Goal: Task Accomplishment & Management: Manage account settings

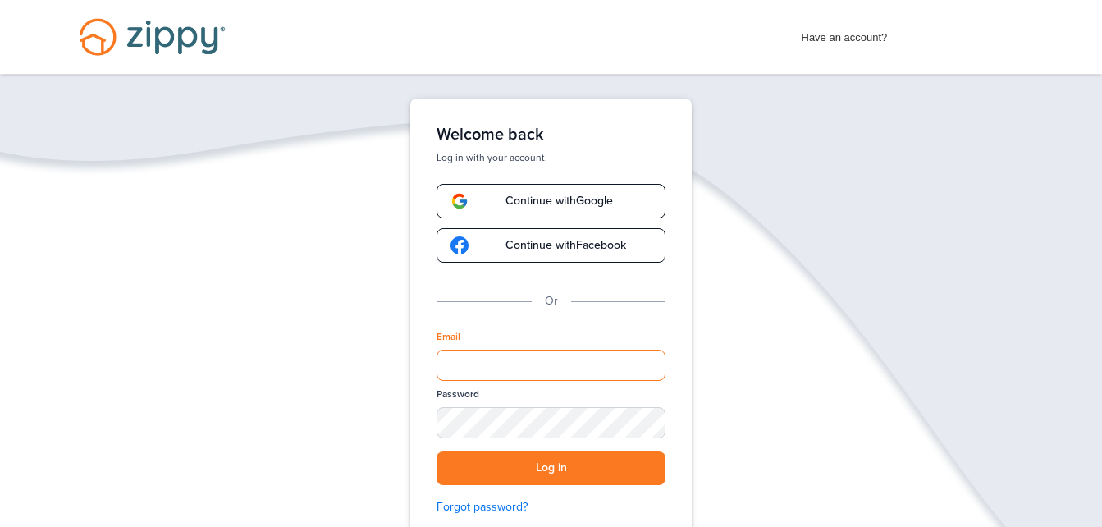
click at [505, 367] on input "Email" at bounding box center [551, 365] width 229 height 31
type input "**********"
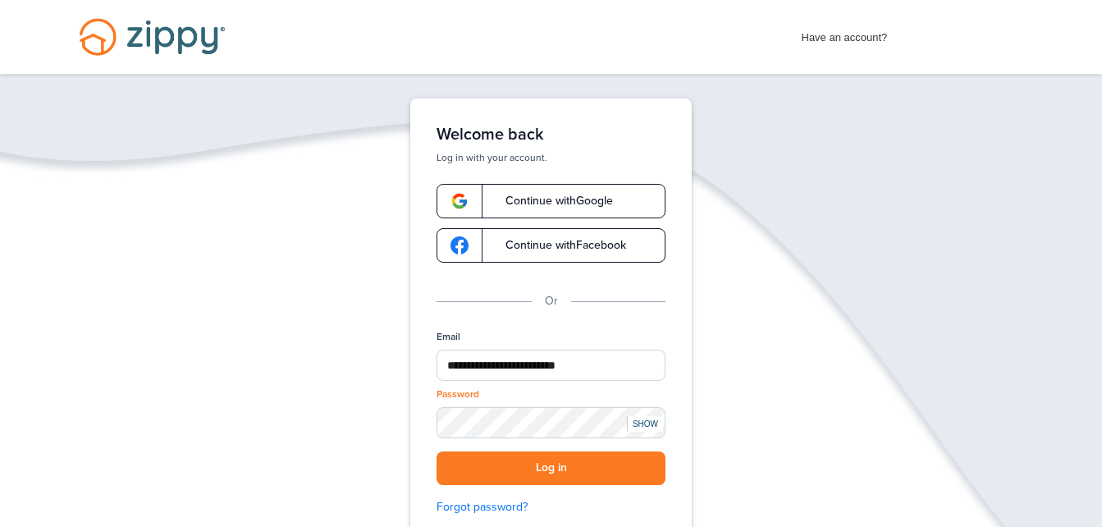
click at [645, 428] on div "SHOW" at bounding box center [645, 424] width 36 height 16
click at [523, 464] on button "Log in" at bounding box center [551, 468] width 229 height 34
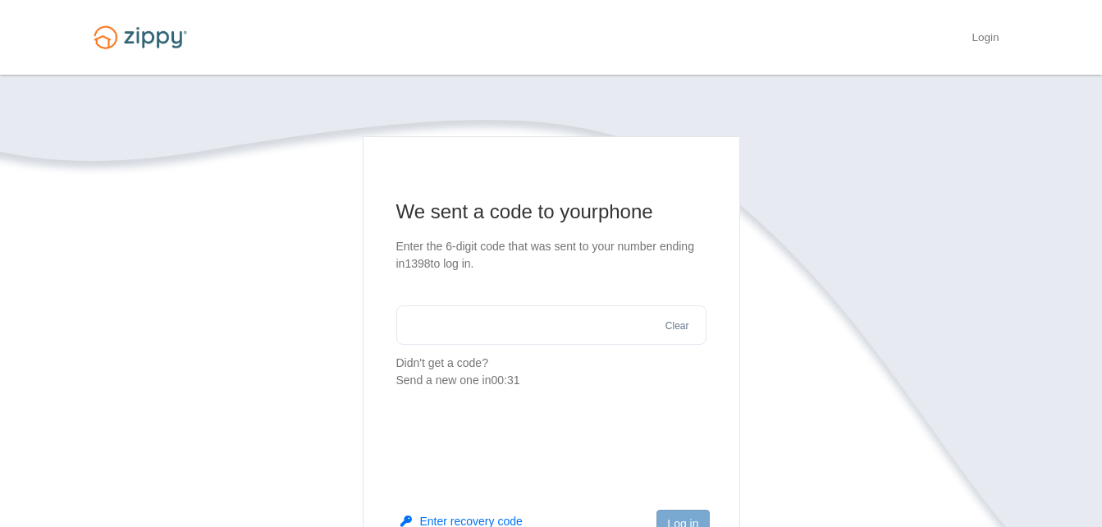
click at [499, 327] on input "text" at bounding box center [551, 324] width 310 height 39
type input "******"
click at [687, 514] on button "Log in" at bounding box center [682, 524] width 53 height 28
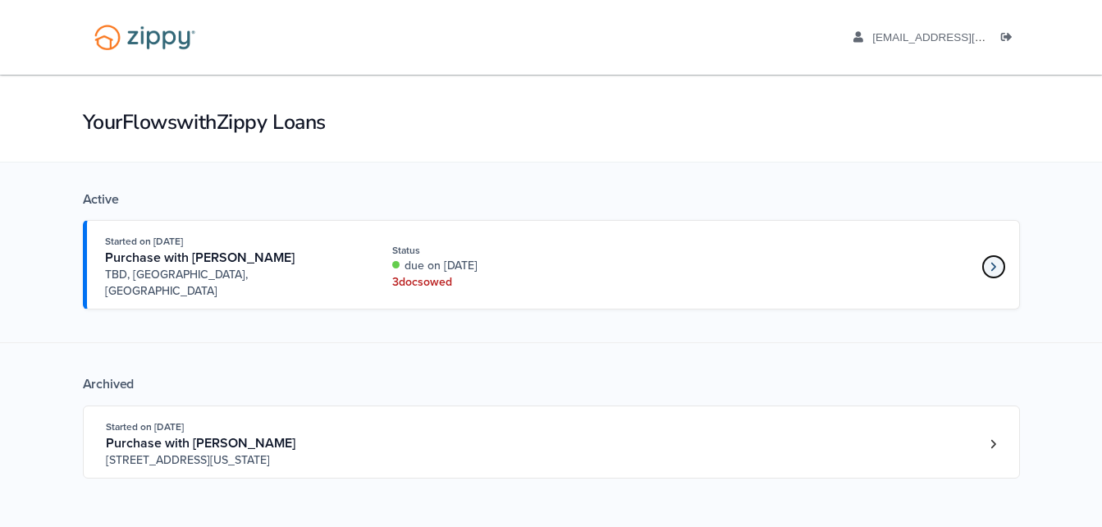
click at [987, 256] on link "Loan number 4273414" at bounding box center [993, 266] width 25 height 25
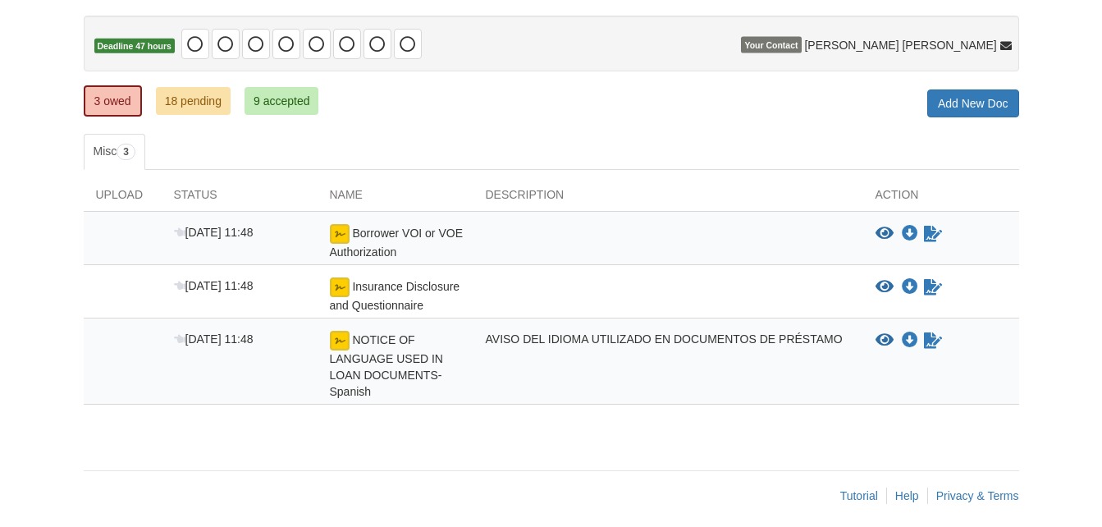
scroll to position [159, 0]
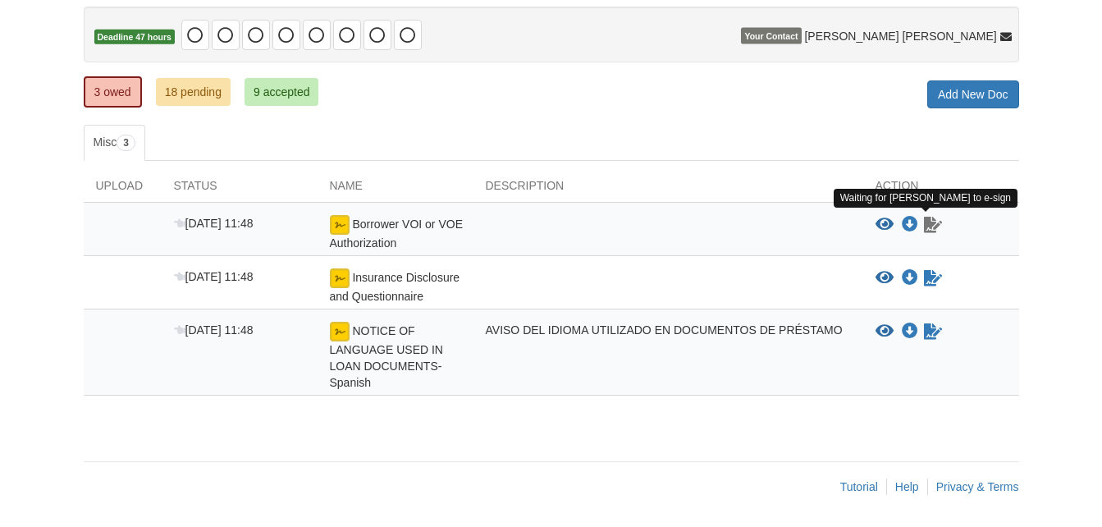
click at [930, 227] on icon "Waiting for your co-borrower to e-sign" at bounding box center [933, 225] width 18 height 16
click at [908, 225] on icon "Download Borrower VOI or VOE Authorization" at bounding box center [910, 225] width 16 height 16
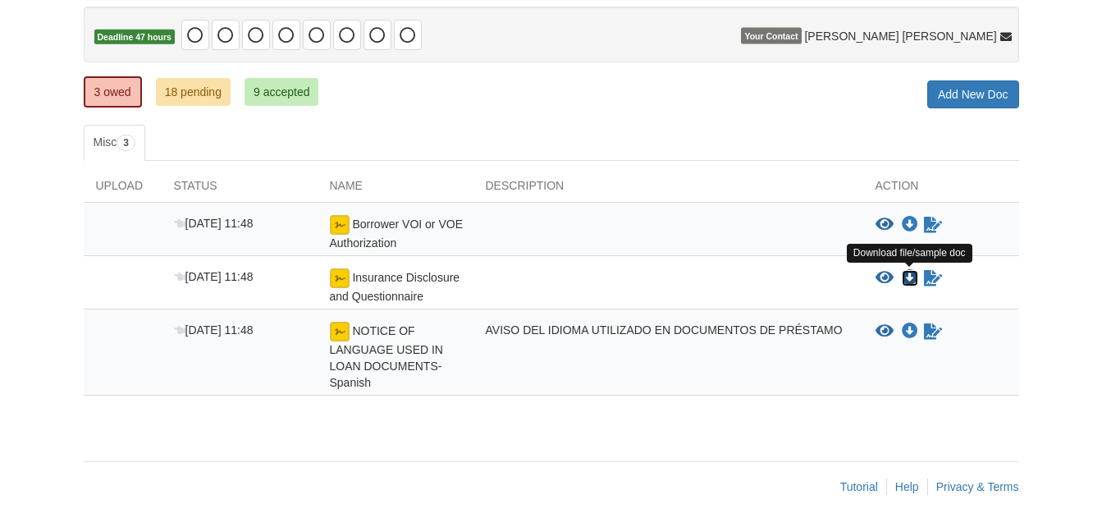
click at [903, 275] on icon "Download Insurance Disclosure and Questionnaire" at bounding box center [910, 278] width 16 height 16
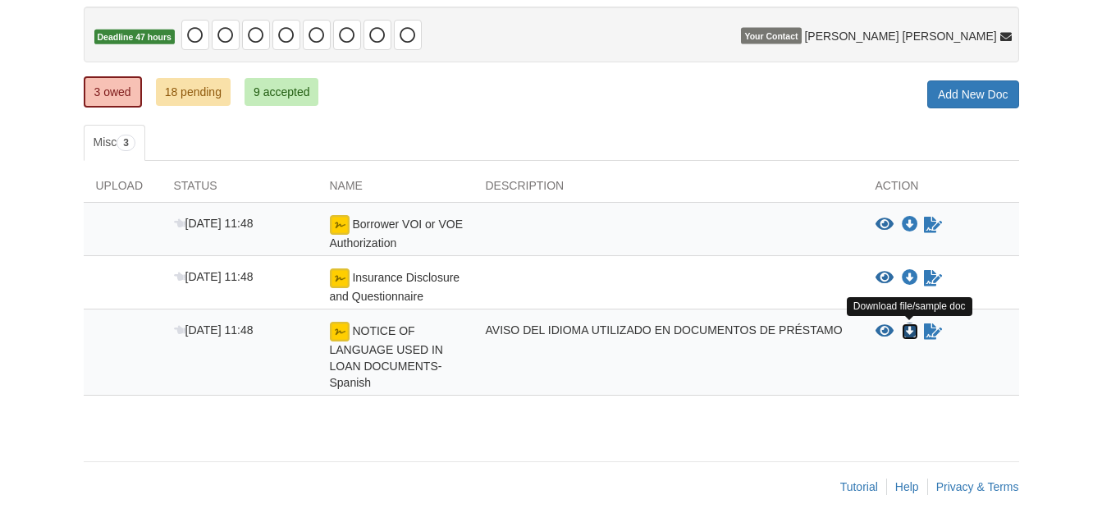
click at [907, 333] on icon "Download NOTICE OF LANGUAGE USED IN LOAN DOCUMENTS-Spanish" at bounding box center [910, 331] width 16 height 16
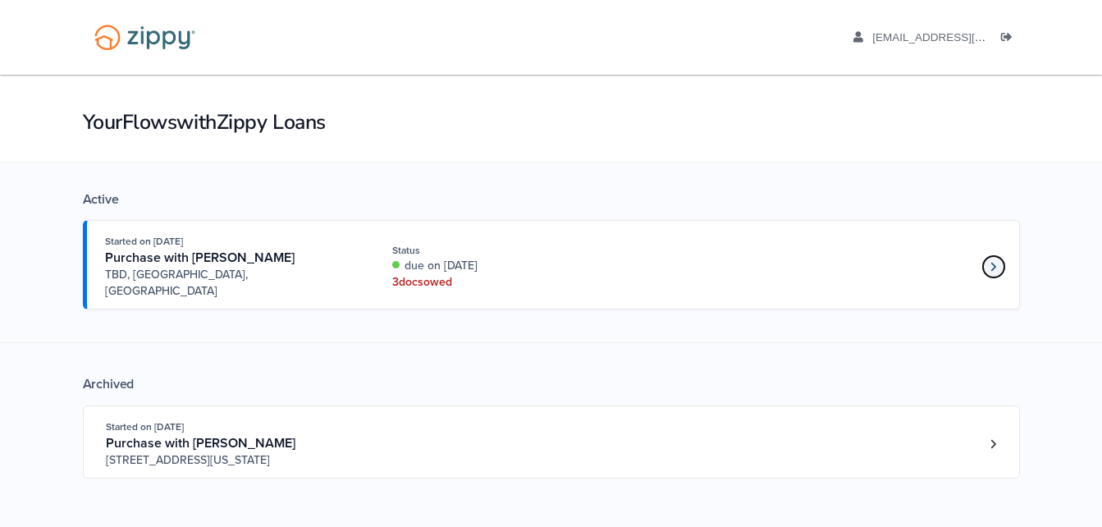
click at [994, 261] on icon "Loan number 4273414" at bounding box center [993, 266] width 6 height 11
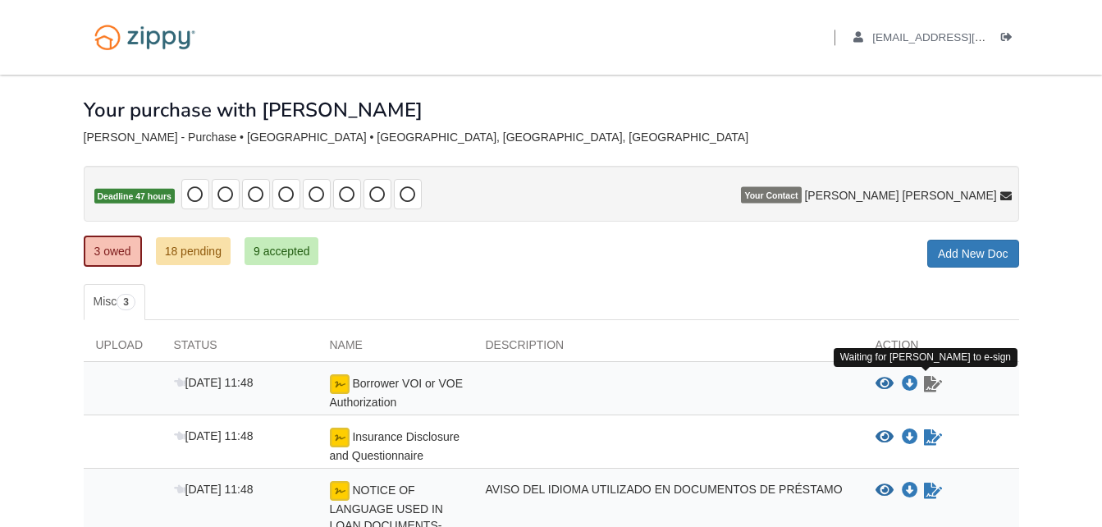
click at [933, 381] on icon "Waiting for your co-borrower to e-sign" at bounding box center [933, 384] width 18 height 16
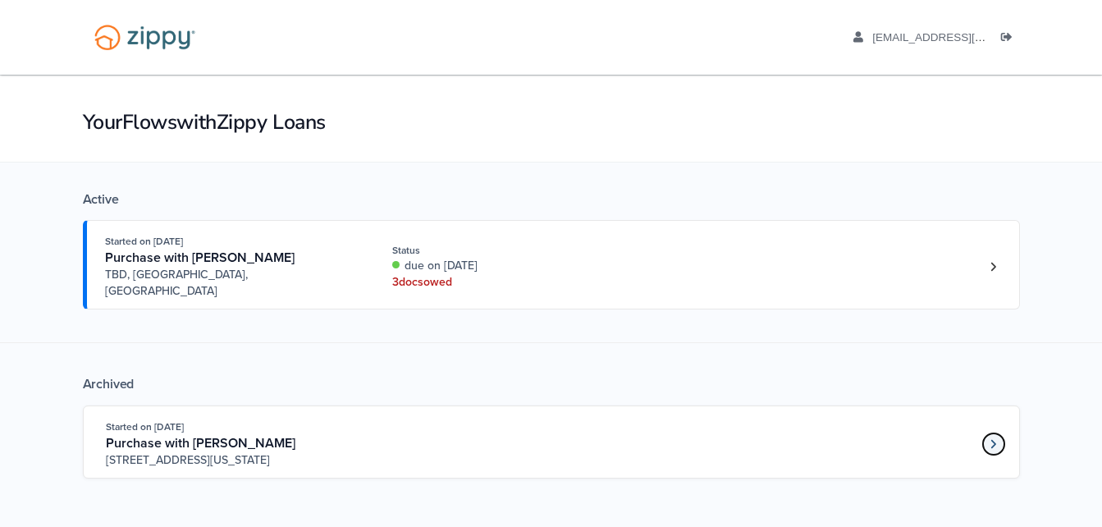
click at [993, 432] on link "Loan number 3866491" at bounding box center [993, 444] width 25 height 25
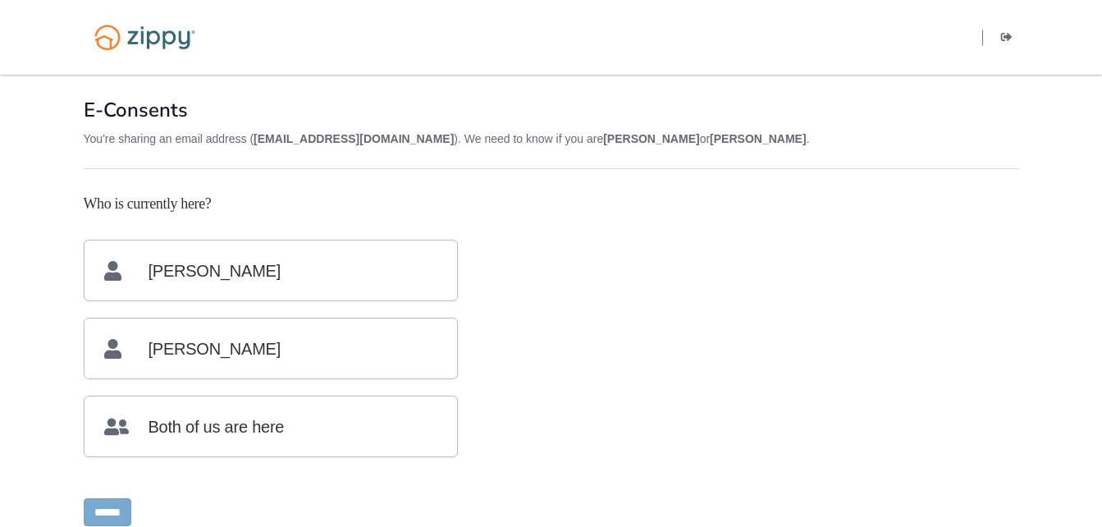
click at [331, 269] on p "Miguel Varela" at bounding box center [270, 270] width 333 height 60
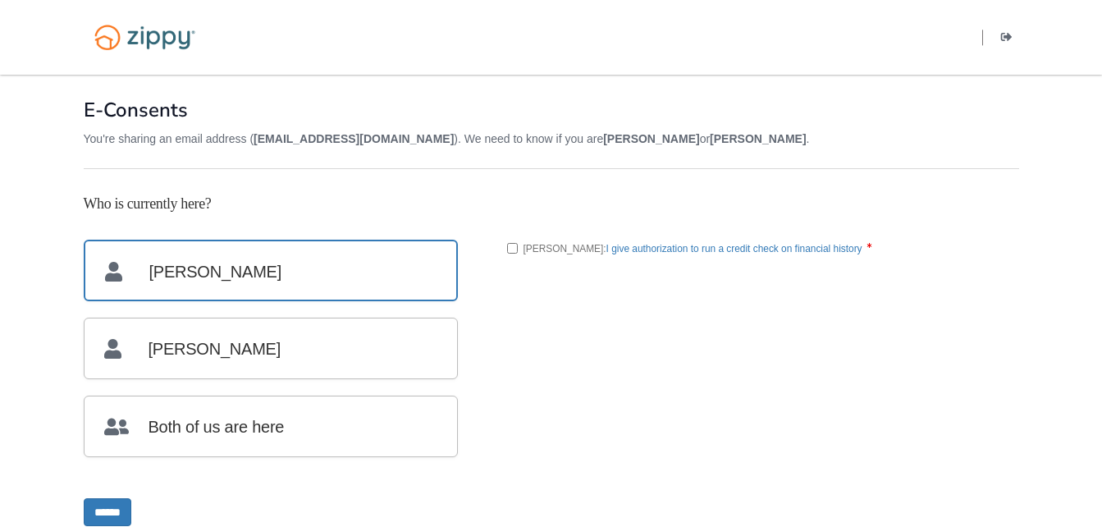
drag, startPoint x: 393, startPoint y: 264, endPoint x: 272, endPoint y: 258, distance: 120.8
click at [272, 258] on p "Miguel Varela" at bounding box center [270, 270] width 331 height 58
click at [213, 423] on p "Both of us are here" at bounding box center [270, 426] width 333 height 60
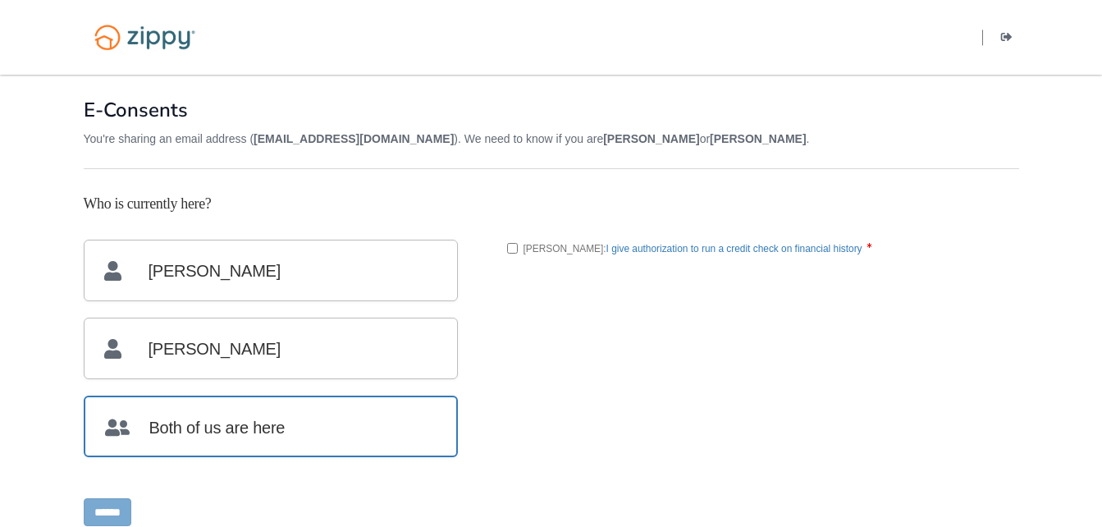
click at [515, 254] on label "Miguel: I give authorization to run a credit check on financial history" at bounding box center [691, 248] width 368 height 16
click at [104, 510] on input "******" at bounding box center [108, 512] width 48 height 28
type input "**********"
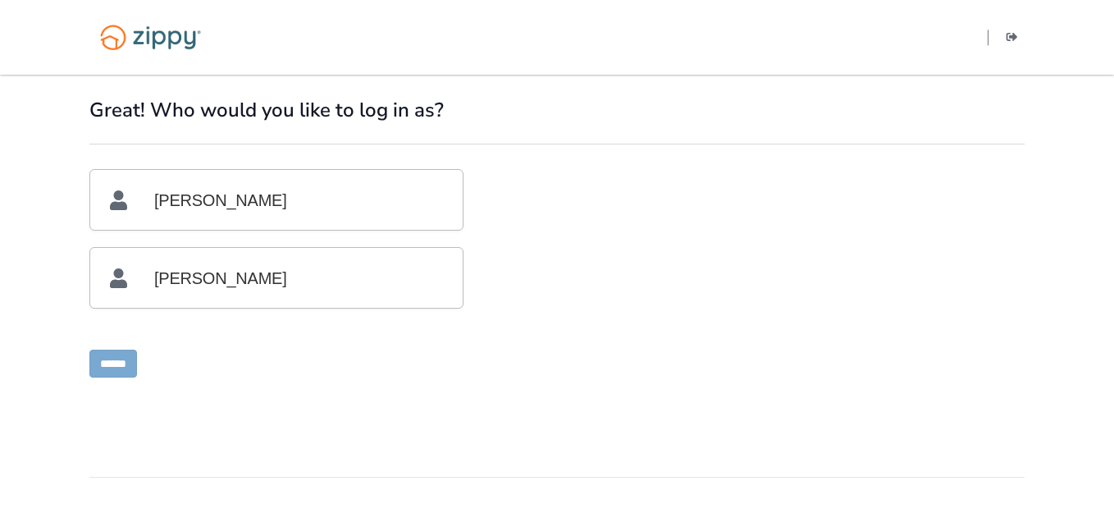
drag, startPoint x: 298, startPoint y: 201, endPoint x: 185, endPoint y: 212, distance: 112.9
click at [185, 212] on p "[PERSON_NAME]" at bounding box center [276, 200] width 333 height 60
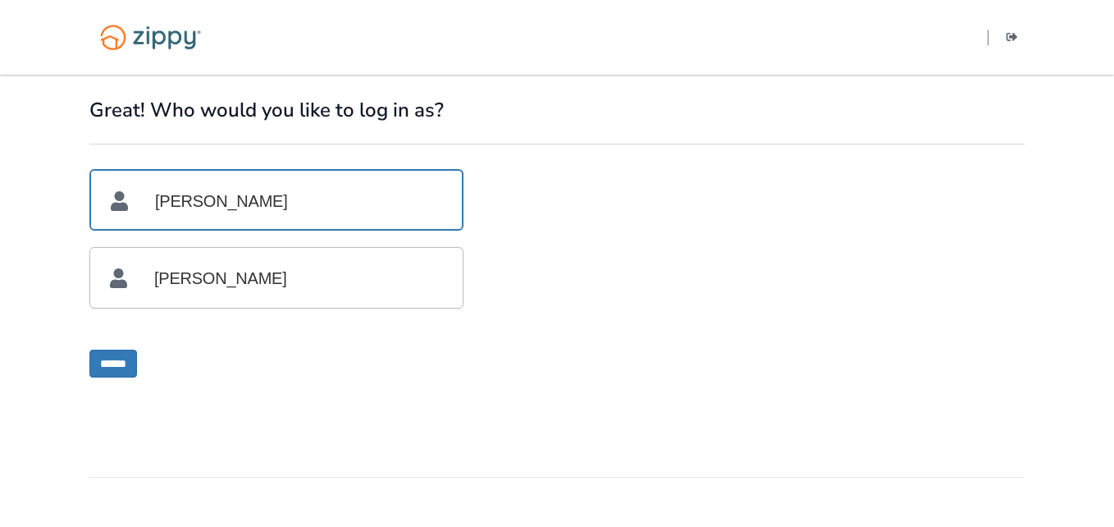
click at [185, 212] on p "[PERSON_NAME]" at bounding box center [276, 200] width 331 height 58
drag, startPoint x: 115, startPoint y: 365, endPoint x: 98, endPoint y: 360, distance: 17.1
click at [98, 360] on input "******" at bounding box center [113, 364] width 48 height 28
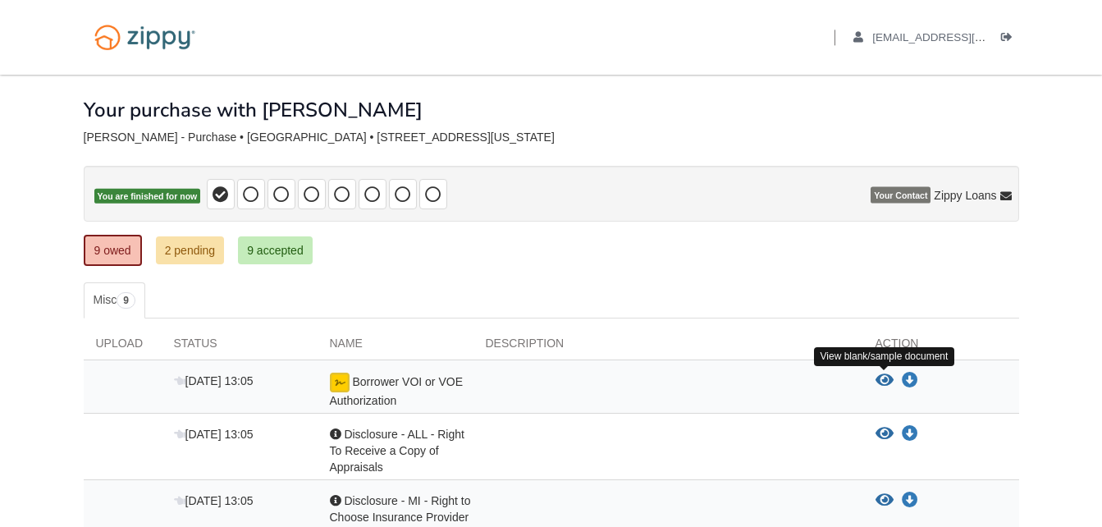
click at [881, 382] on icon "View Borrower VOI or VOE Authorization" at bounding box center [884, 381] width 18 height 16
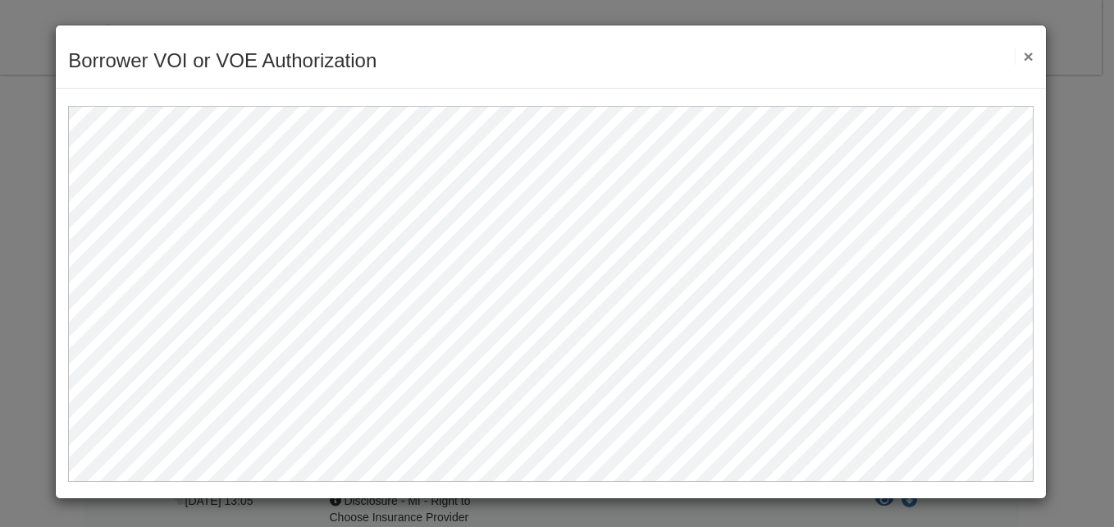
click at [1029, 51] on button "×" at bounding box center [1024, 56] width 19 height 17
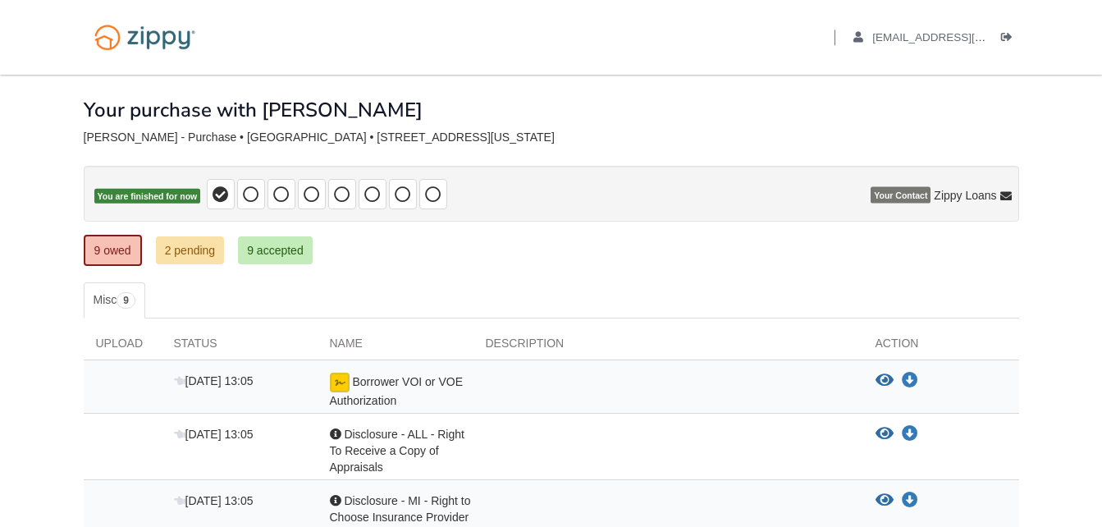
click at [339, 379] on img at bounding box center [340, 383] width 20 height 20
drag, startPoint x: 339, startPoint y: 379, endPoint x: 359, endPoint y: 386, distance: 21.0
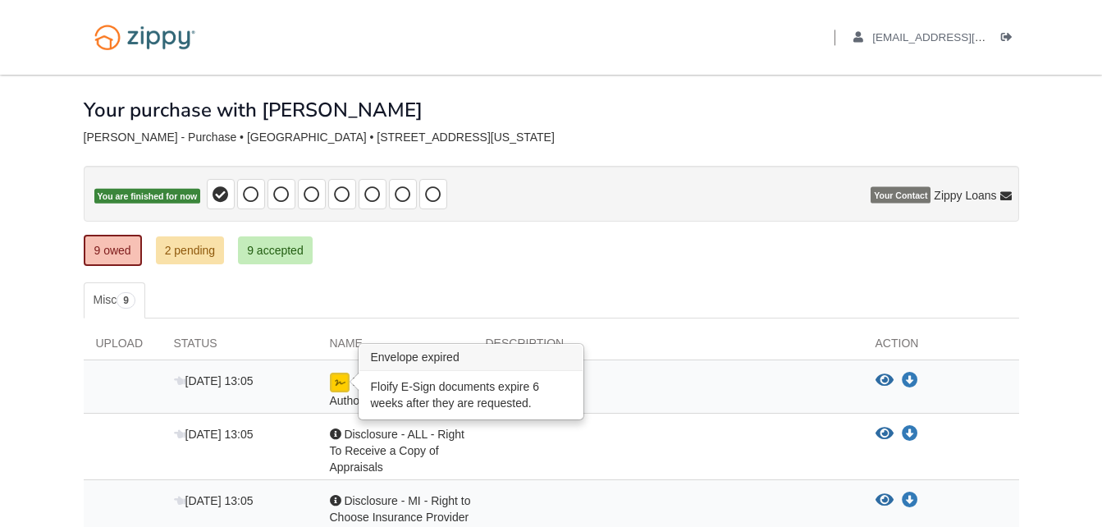
drag, startPoint x: 359, startPoint y: 386, endPoint x: 337, endPoint y: 383, distance: 21.6
click at [337, 383] on img at bounding box center [340, 383] width 20 height 20
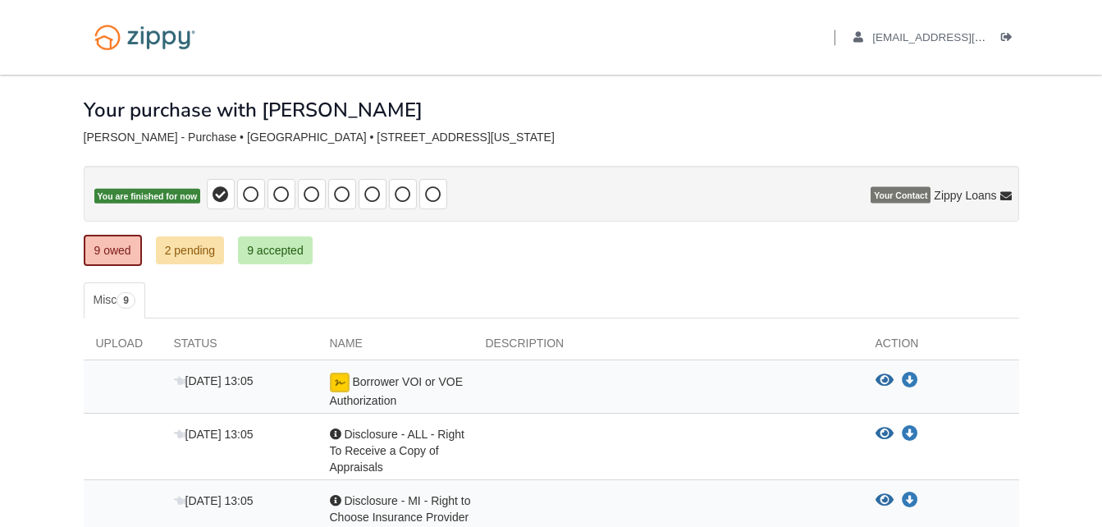
click at [423, 385] on span "Borrower VOI or VOE Authorization" at bounding box center [396, 391] width 133 height 32
drag, startPoint x: 423, startPoint y: 385, endPoint x: 345, endPoint y: 374, distance: 78.7
click at [345, 374] on img at bounding box center [340, 383] width 20 height 20
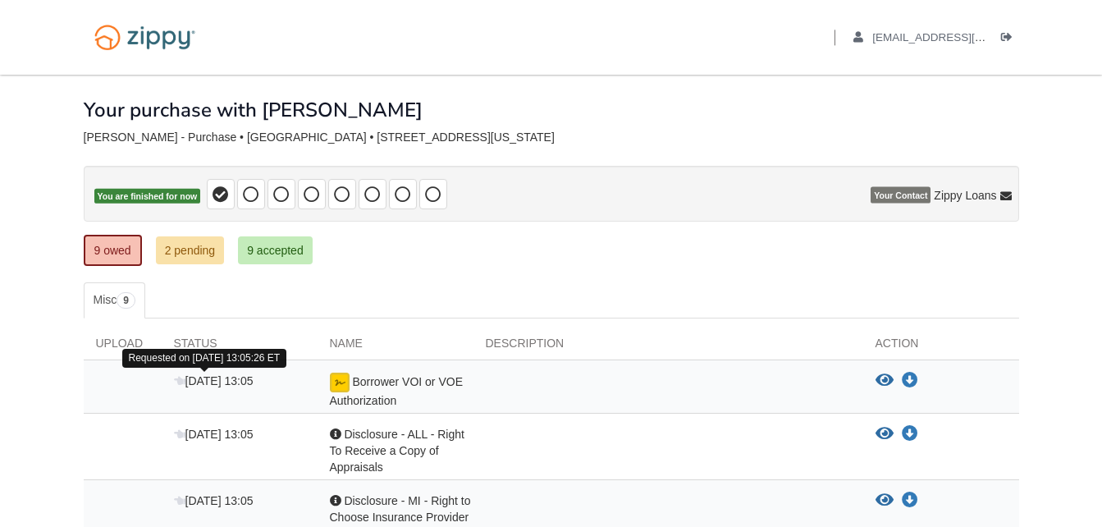
click at [232, 379] on span "[DATE] 13:05" at bounding box center [214, 380] width 80 height 13
click at [184, 376] on icon at bounding box center [179, 381] width 11 height 11
click at [181, 371] on div "Oct 12 13:05 Borrower VOI or VOE Authorization View blank/sample document View …" at bounding box center [551, 386] width 935 height 53
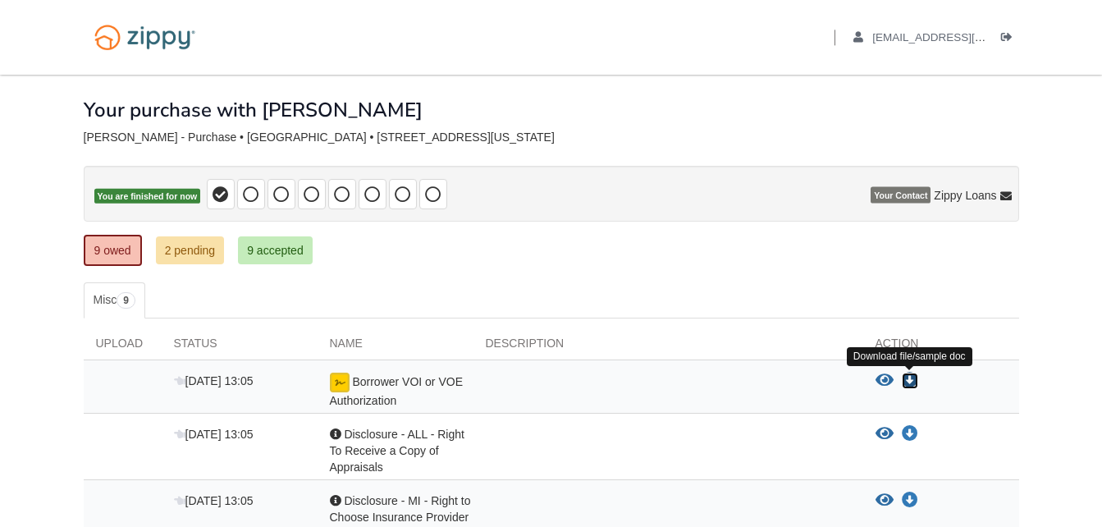
click at [907, 373] on icon "Download Borrower VOI or VOE Authorization" at bounding box center [910, 381] width 16 height 16
click at [375, 384] on span "Borrower VOI or VOE Authorization" at bounding box center [396, 391] width 133 height 32
click at [373, 385] on span "Borrower VOI or VOE Authorization" at bounding box center [396, 391] width 133 height 32
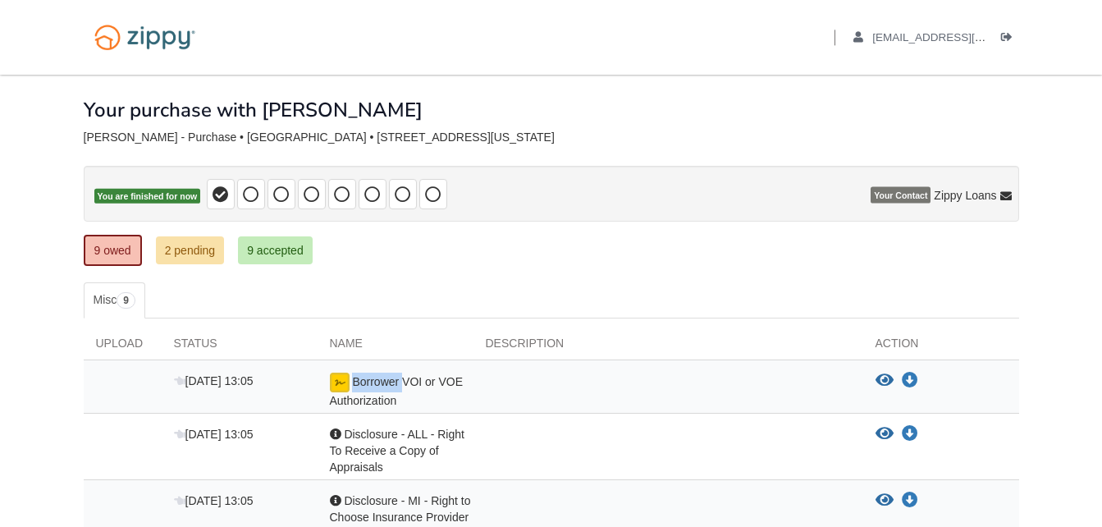
click at [373, 385] on span "Borrower VOI or VOE Authorization" at bounding box center [396, 391] width 133 height 32
click at [203, 380] on span "[DATE] 13:05" at bounding box center [214, 380] width 80 height 13
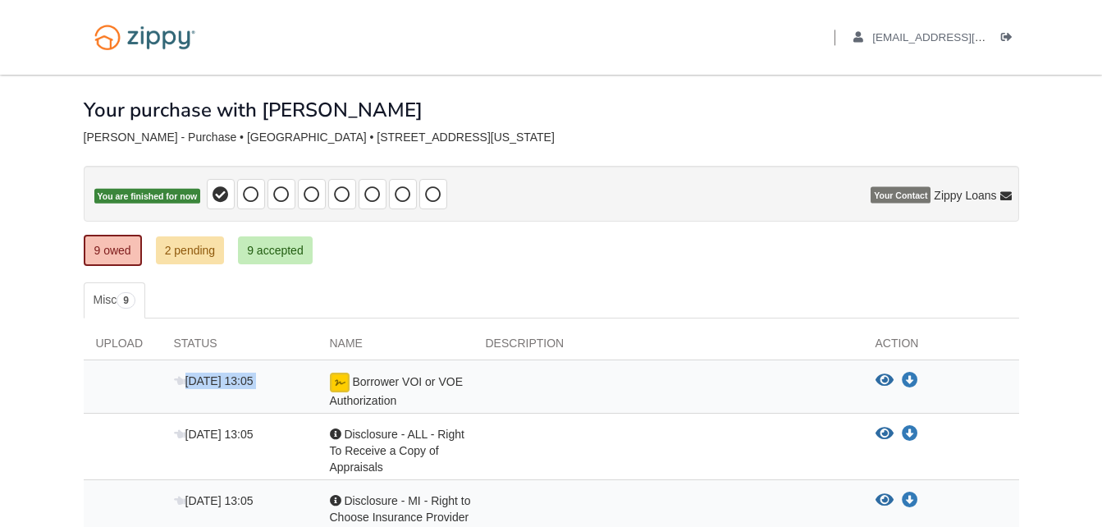
click at [203, 380] on span "[DATE] 13:05" at bounding box center [214, 380] width 80 height 13
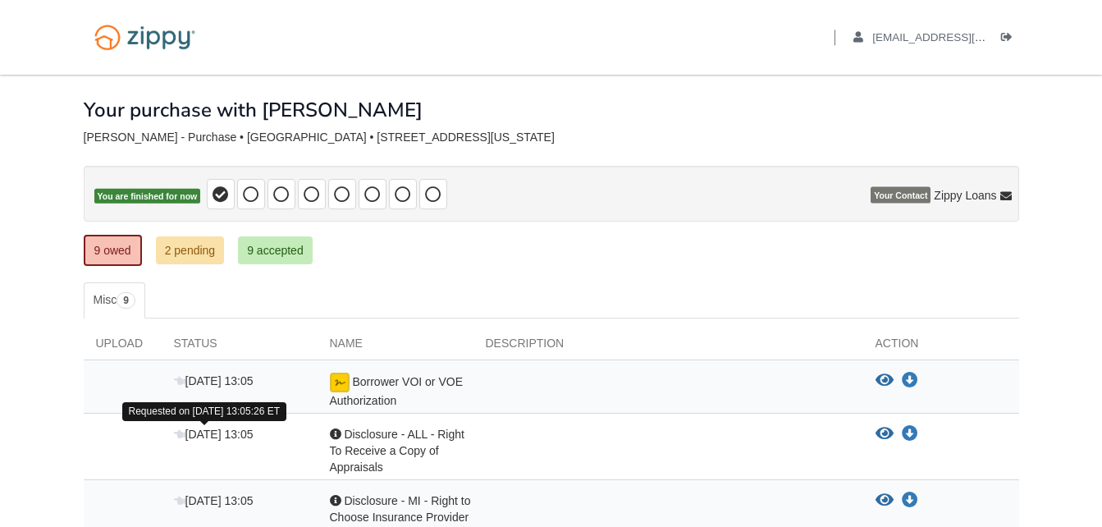
click at [193, 432] on span "[DATE] 13:05" at bounding box center [214, 433] width 80 height 13
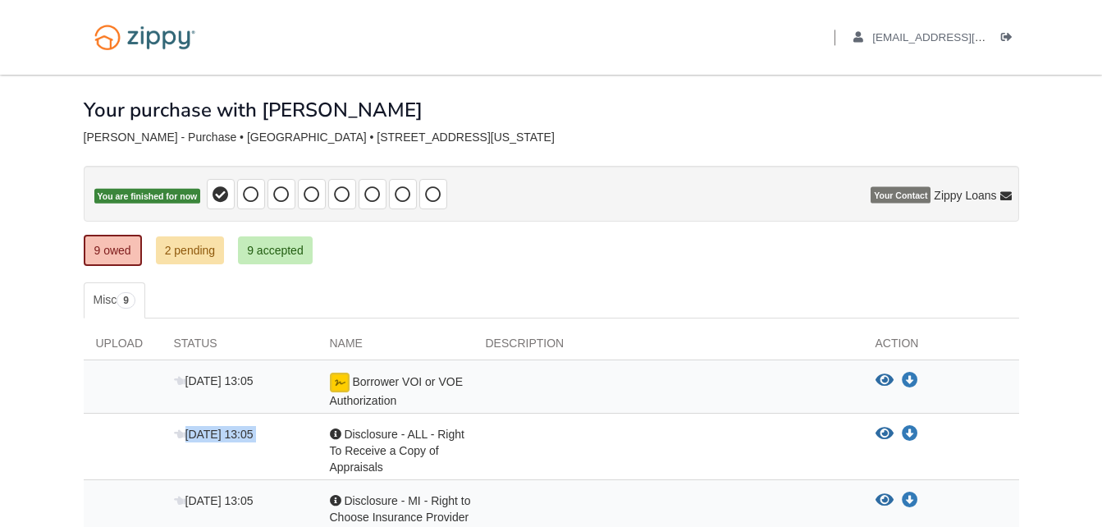
click at [193, 432] on span "[DATE] 13:05" at bounding box center [214, 433] width 80 height 13
drag, startPoint x: 193, startPoint y: 432, endPoint x: 188, endPoint y: 382, distance: 49.5
click at [188, 382] on span "[DATE] 13:05" at bounding box center [214, 380] width 80 height 13
click at [181, 254] on link "2 pending" at bounding box center [190, 250] width 69 height 28
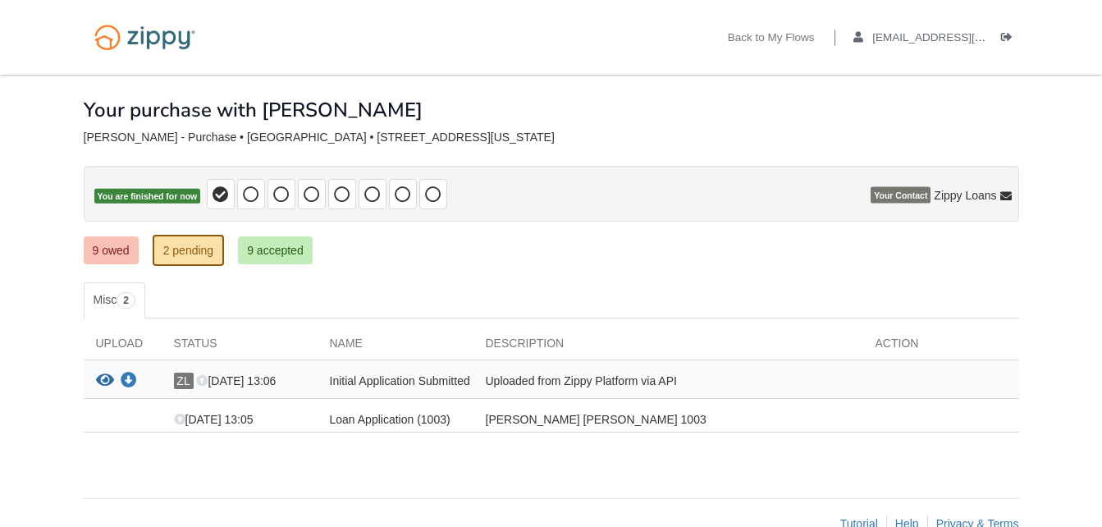
drag, startPoint x: 0, startPoint y: 0, endPoint x: 566, endPoint y: 267, distance: 625.8
click at [566, 267] on div "× × × Pending Add Document Notice document will be included in the email sent t…" at bounding box center [551, 278] width 935 height 407
click at [244, 369] on div "View your document Download your document ZL [DATE] 13:06 Initial Application S…" at bounding box center [551, 379] width 935 height 39
click at [235, 378] on span "[DATE] 13:06" at bounding box center [236, 380] width 80 height 13
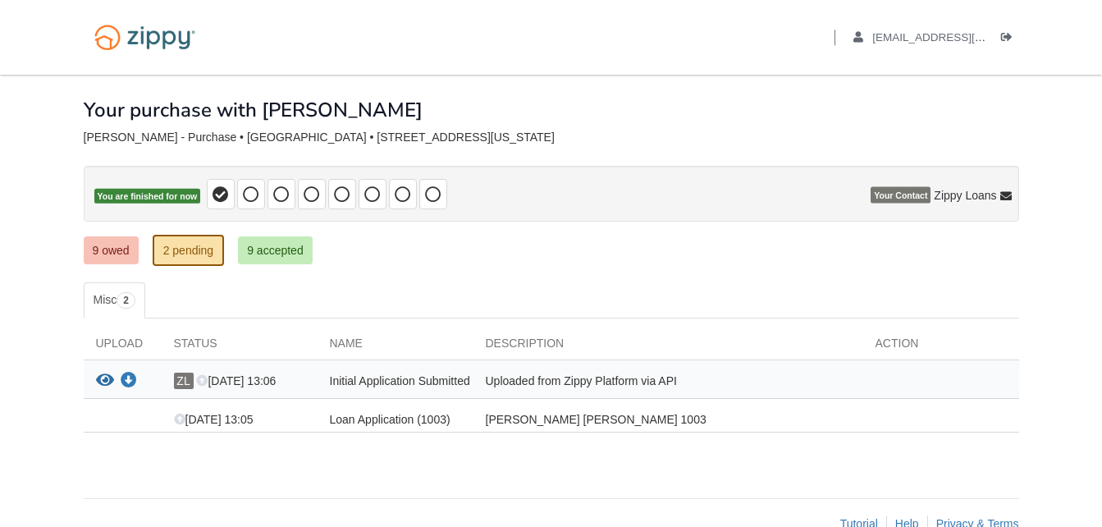
drag, startPoint x: 235, startPoint y: 378, endPoint x: 199, endPoint y: 377, distance: 36.1
drag, startPoint x: 199, startPoint y: 377, endPoint x: 186, endPoint y: 377, distance: 13.2
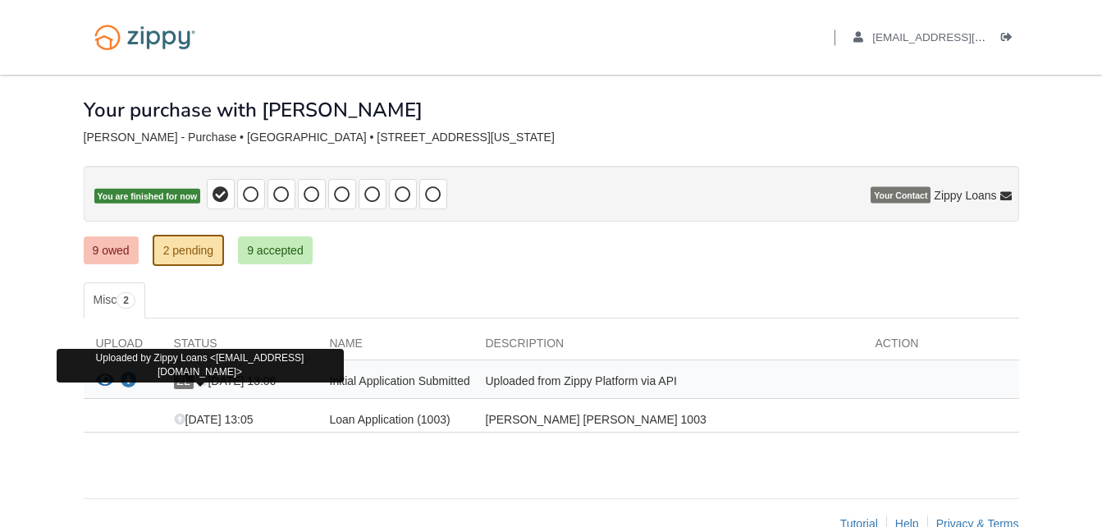
drag, startPoint x: 186, startPoint y: 377, endPoint x: 352, endPoint y: 385, distance: 165.9
click at [352, 385] on span "Initial Application Submitted" at bounding box center [400, 380] width 140 height 13
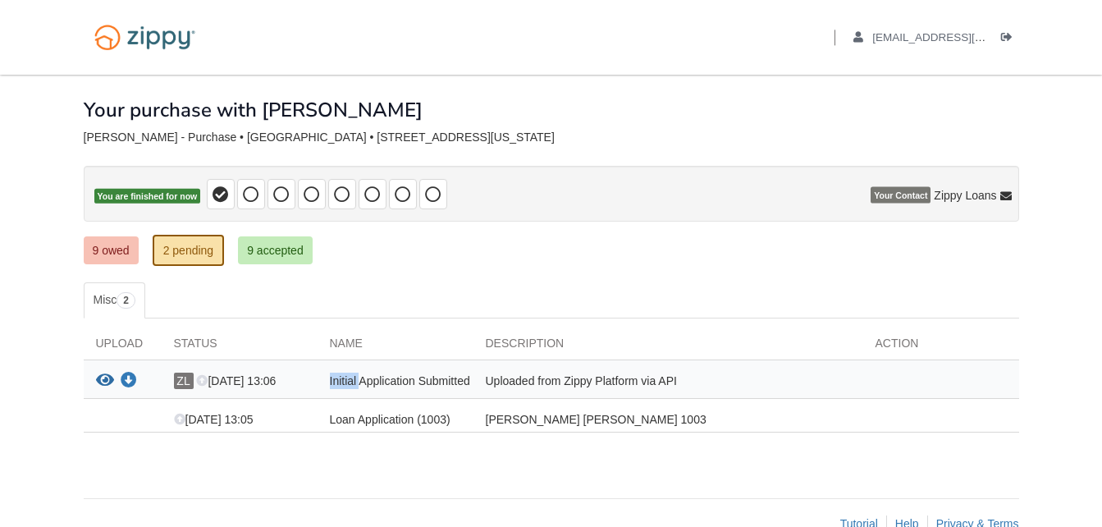
click at [352, 385] on span "Initial Application Submitted" at bounding box center [400, 380] width 140 height 13
drag, startPoint x: 352, startPoint y: 385, endPoint x: 539, endPoint y: 374, distance: 187.4
click at [539, 374] on div "Uploaded from Zippy Platform via API" at bounding box center [668, 383] width 390 height 21
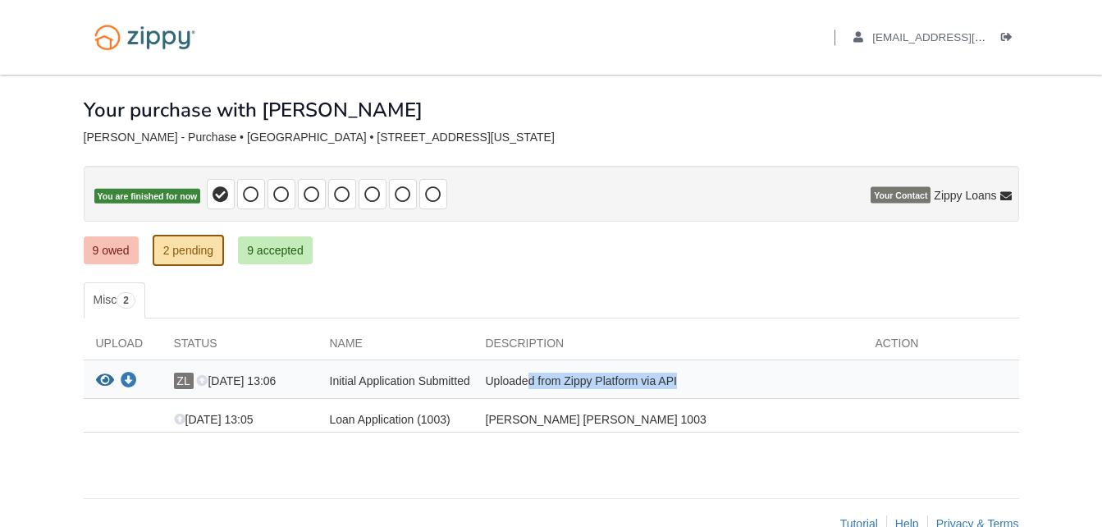
click at [539, 374] on div "Uploaded from Zippy Platform via API" at bounding box center [668, 383] width 390 height 21
click at [508, 419] on div "[PERSON_NAME] [PERSON_NAME] 1003" at bounding box center [668, 419] width 390 height 16
click at [394, 420] on span "Loan Application (1003)" at bounding box center [390, 419] width 121 height 13
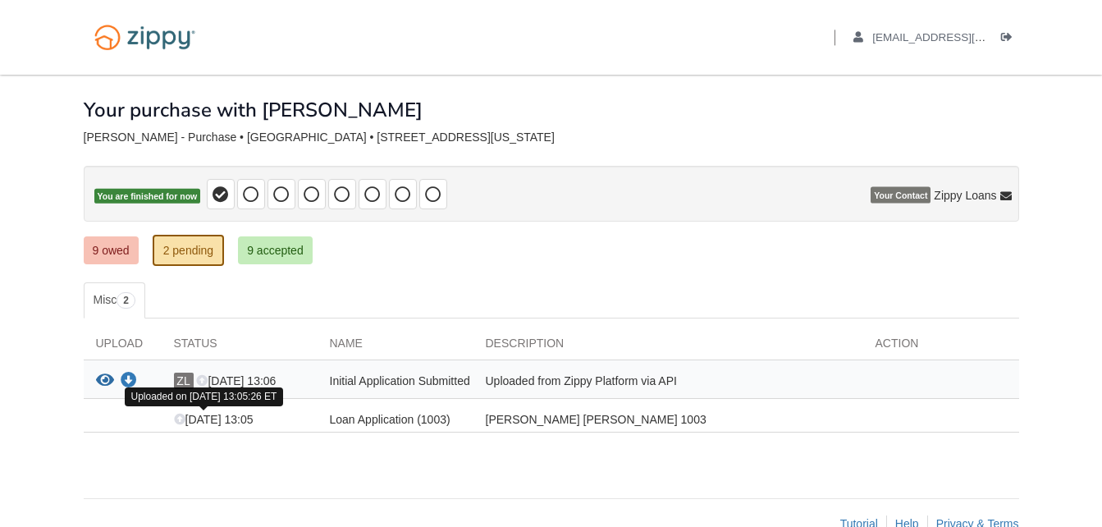
click at [214, 419] on span "[DATE] 13:05" at bounding box center [214, 419] width 80 height 13
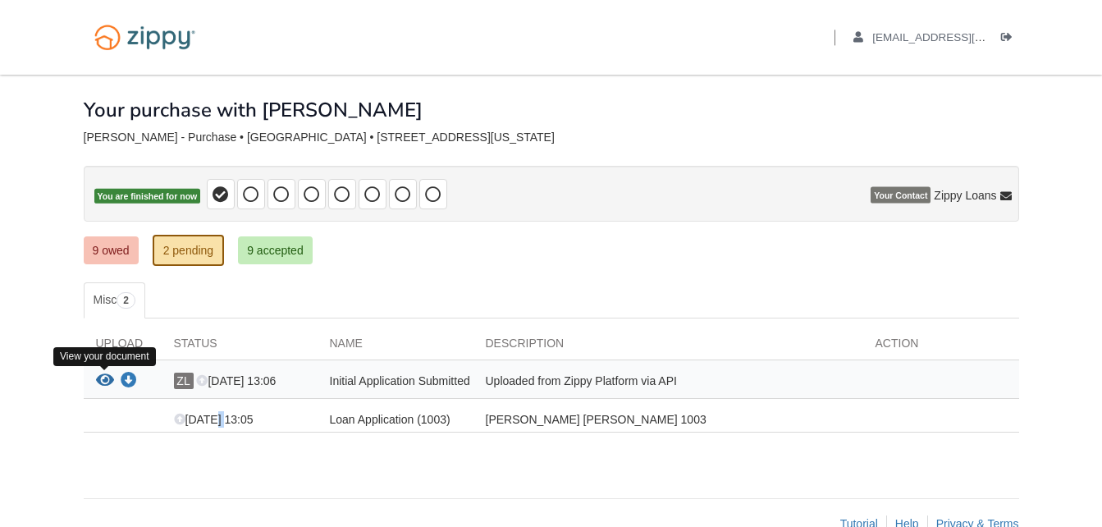
drag, startPoint x: 214, startPoint y: 419, endPoint x: 104, endPoint y: 378, distance: 117.4
drag, startPoint x: 104, startPoint y: 378, endPoint x: 134, endPoint y: 379, distance: 29.5
drag, startPoint x: 171, startPoint y: 198, endPoint x: 151, endPoint y: 196, distance: 20.6
drag, startPoint x: 151, startPoint y: 196, endPoint x: 75, endPoint y: 215, distance: 77.8
drag, startPoint x: 75, startPoint y: 215, endPoint x: 49, endPoint y: 176, distance: 46.7
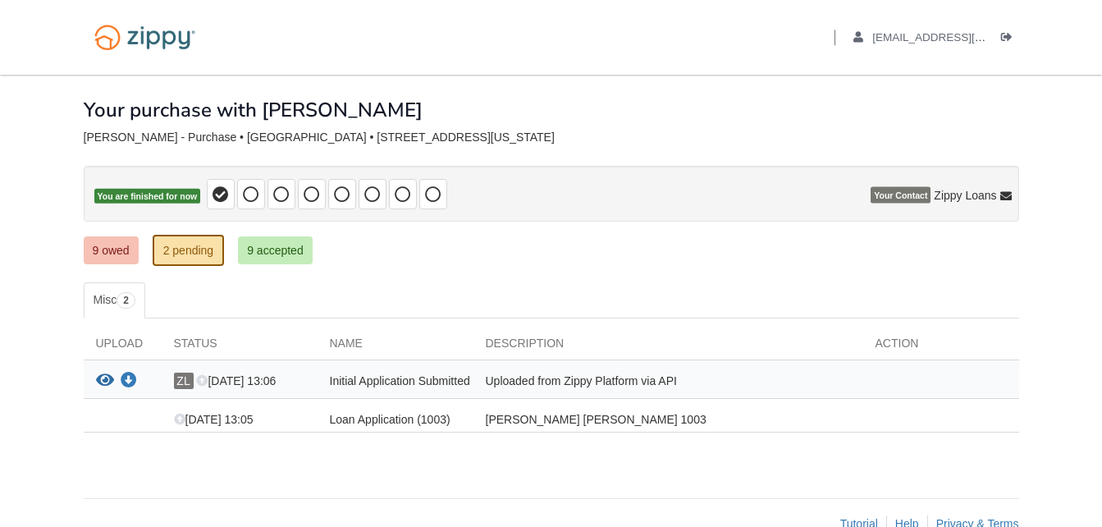
click at [49, 176] on body "Back to My Flows yisneidifigueroa@gmail.com Logout" at bounding box center [551, 282] width 1102 height 565
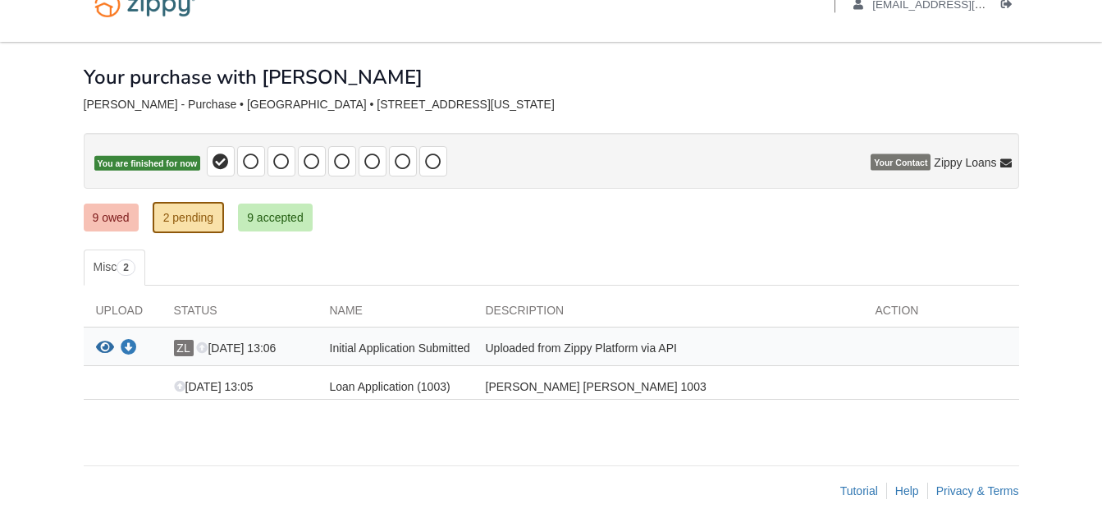
scroll to position [38, 0]
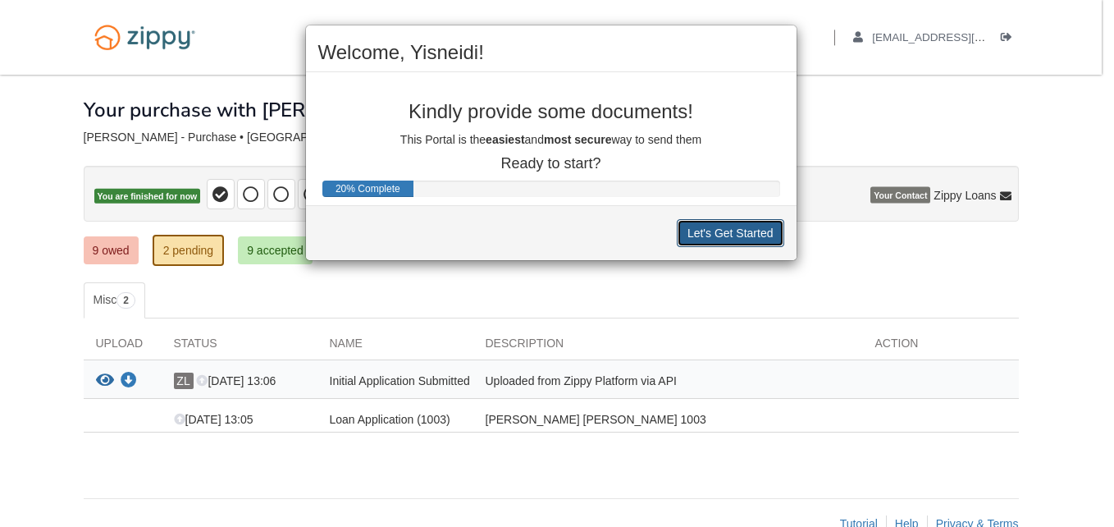
click at [726, 235] on button "Let's Get Started" at bounding box center [730, 233] width 107 height 28
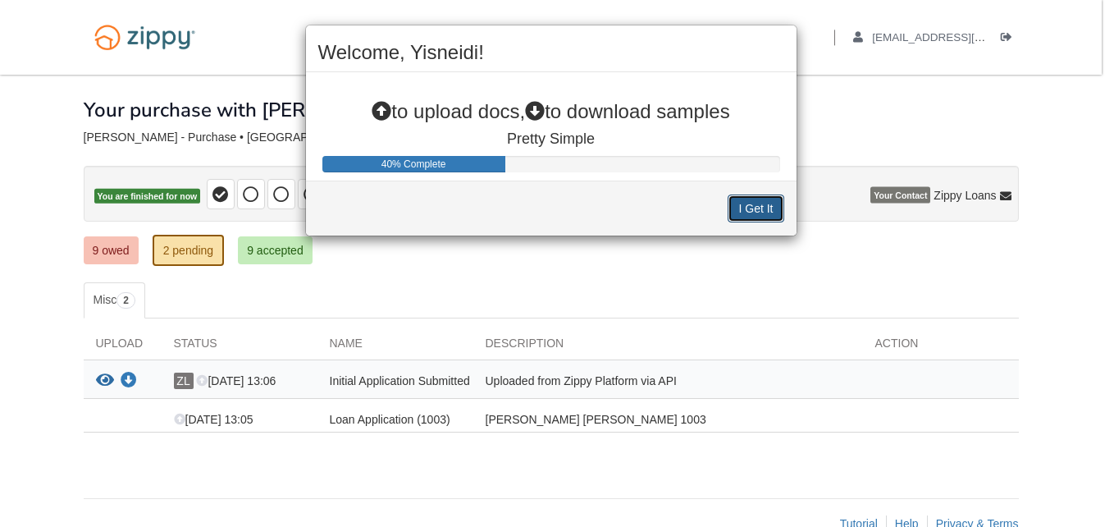
click at [750, 213] on button "I Get It" at bounding box center [756, 208] width 56 height 28
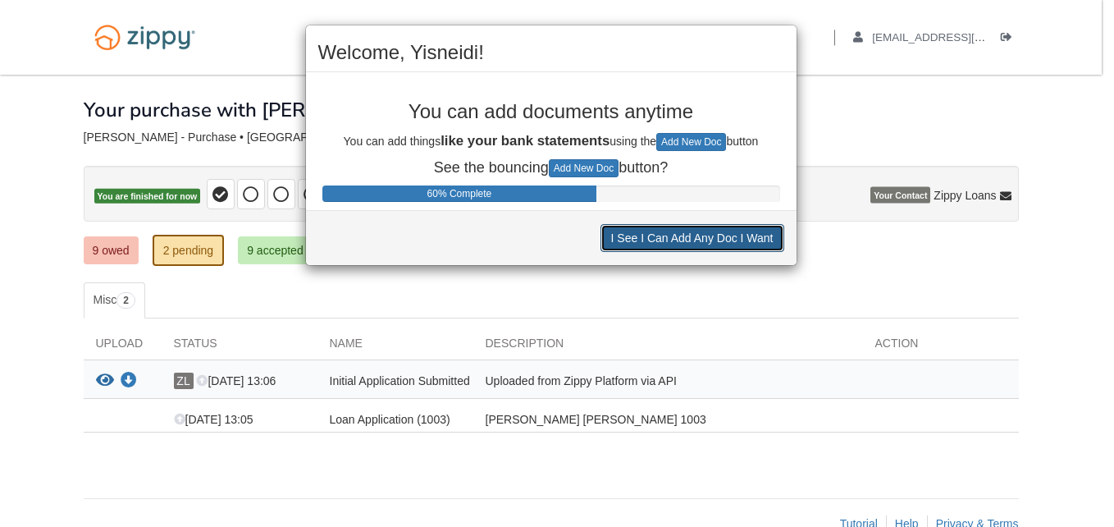
click at [712, 239] on button "I See I Can Add Any Doc I Want" at bounding box center [693, 238] width 184 height 28
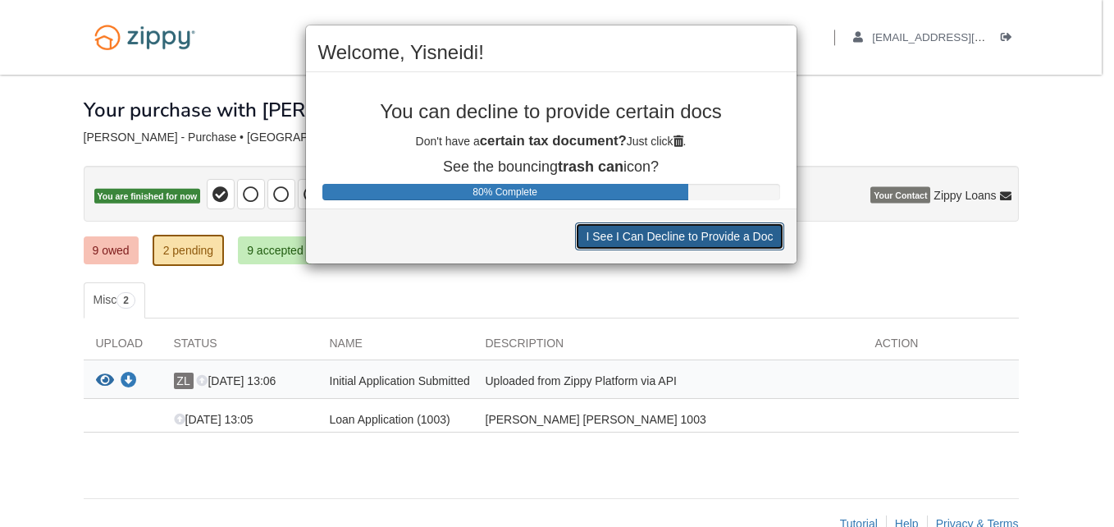
click at [712, 239] on button "I See I Can Decline to Provide a Doc" at bounding box center [679, 236] width 208 height 28
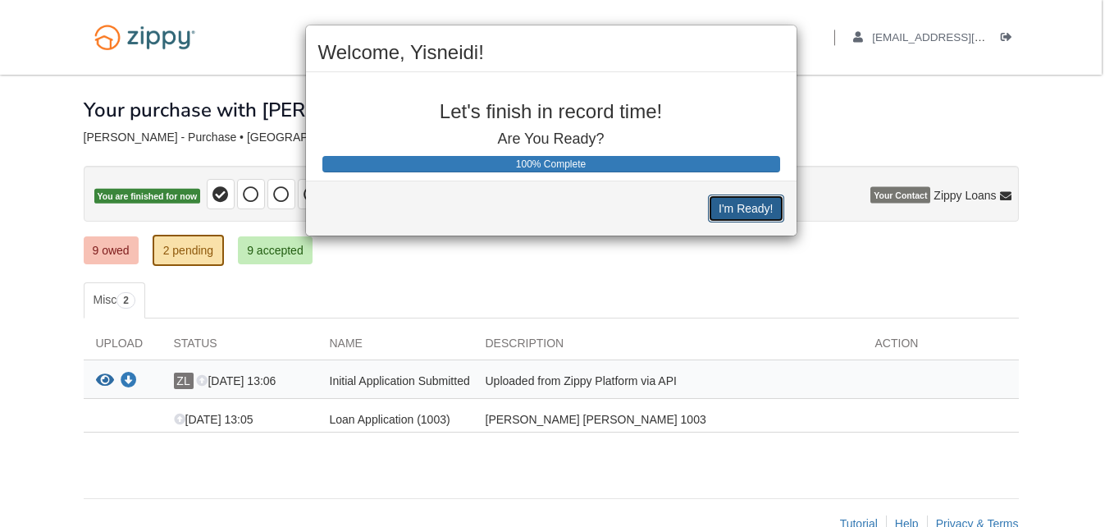
click at [740, 214] on button "I'm Ready!" at bounding box center [745, 208] width 75 height 28
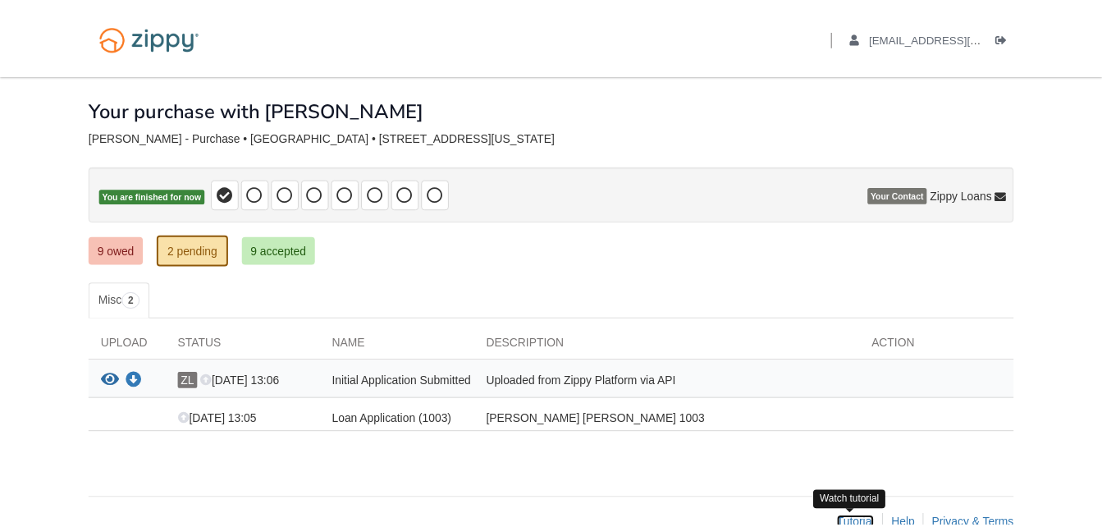
scroll to position [3, 0]
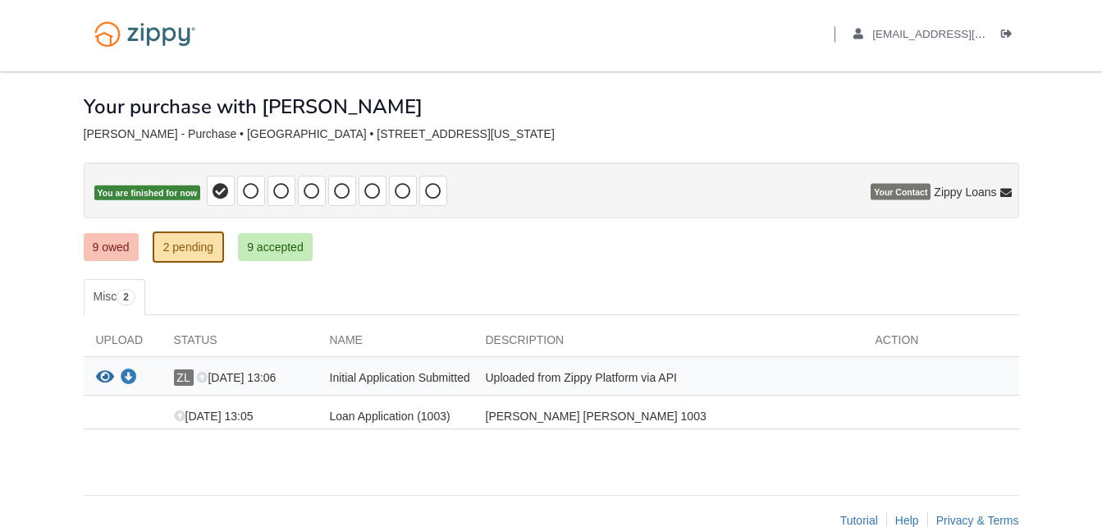
click at [543, 368] on div "View your document Download your document ZL [DATE] 13:06 Initial Application S…" at bounding box center [551, 376] width 935 height 39
click at [102, 242] on link "9 owed" at bounding box center [111, 247] width 55 height 28
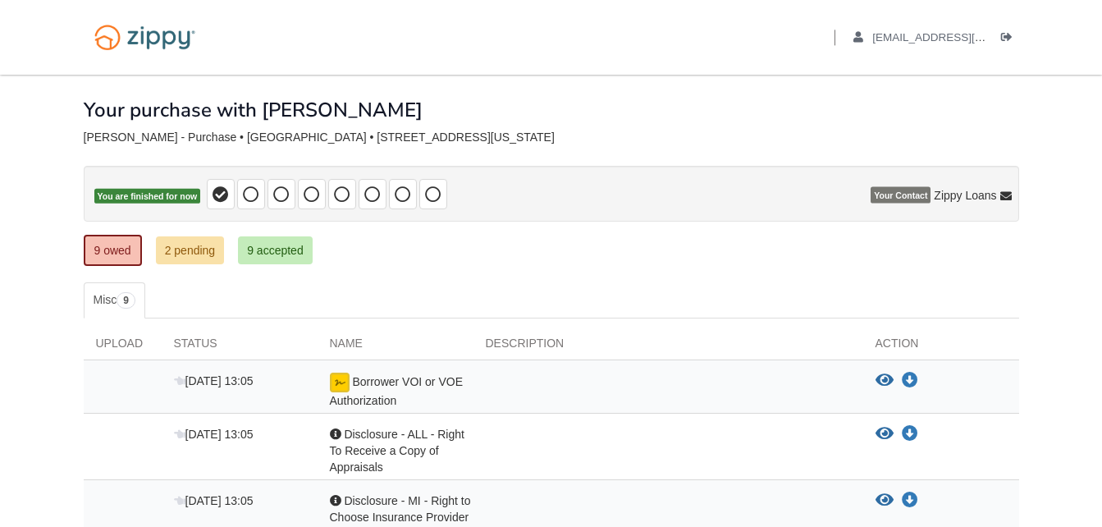
click at [359, 383] on span "Borrower VOI or VOE Authorization" at bounding box center [396, 391] width 133 height 32
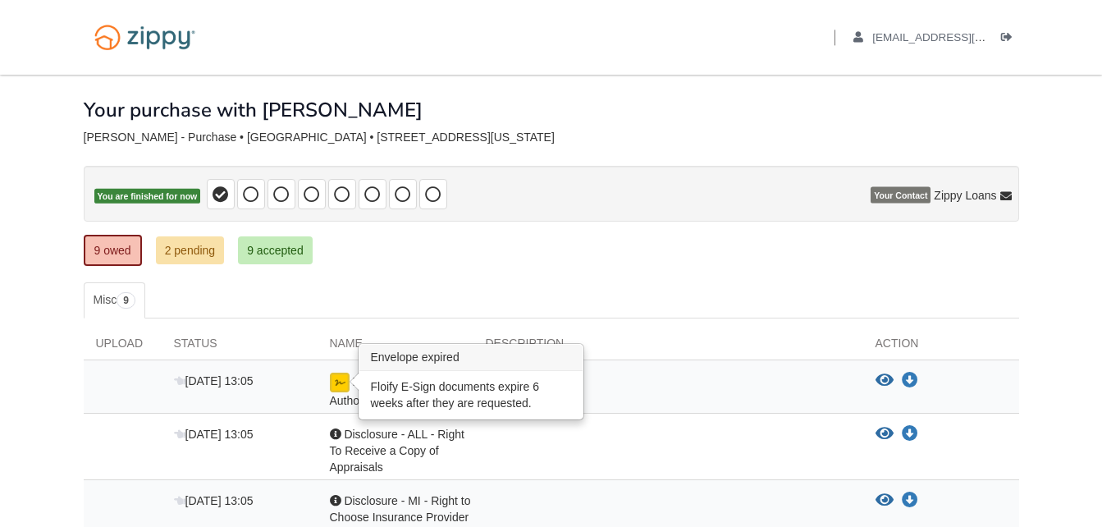
click at [340, 382] on img at bounding box center [340, 383] width 20 height 20
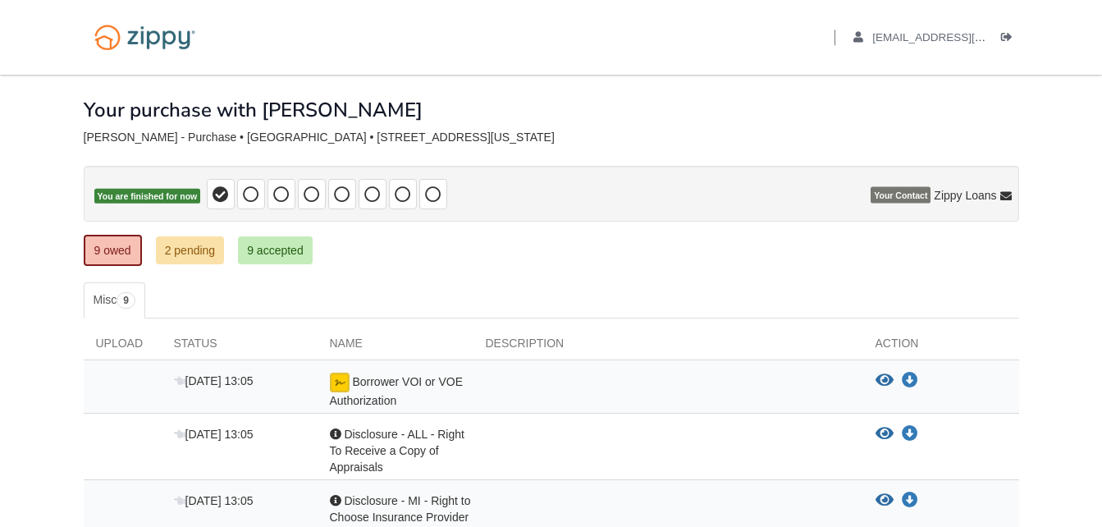
drag, startPoint x: 340, startPoint y: 382, endPoint x: 715, endPoint y: 395, distance: 375.2
click at [715, 395] on div at bounding box center [668, 391] width 390 height 36
click at [405, 382] on span "Borrower VOI or VOE Authorization" at bounding box center [396, 391] width 133 height 32
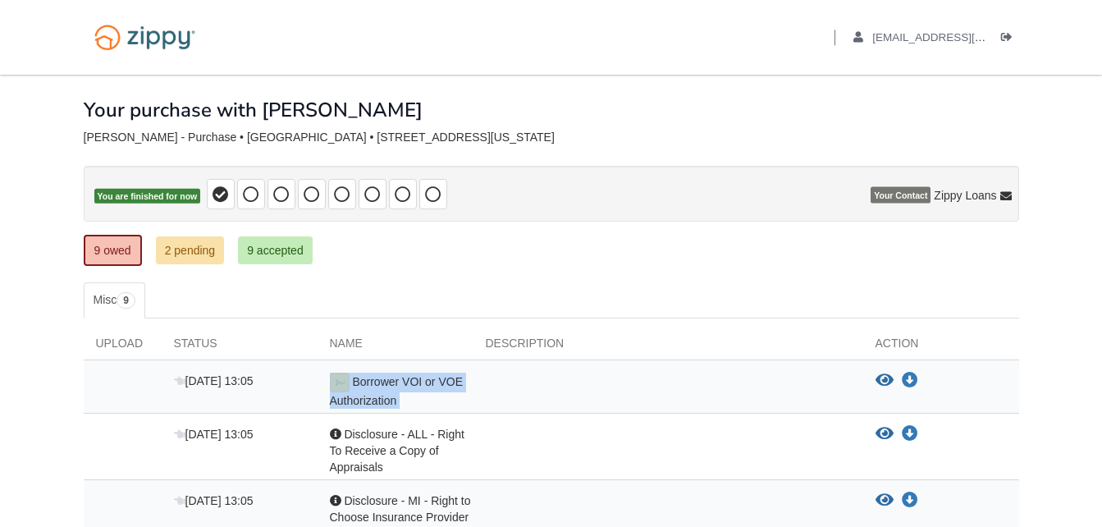
click at [405, 382] on span "Borrower VOI or VOE Authorization" at bounding box center [396, 391] width 133 height 32
drag, startPoint x: 405, startPoint y: 382, endPoint x: 545, endPoint y: 391, distance: 139.8
click at [545, 391] on div at bounding box center [668, 391] width 390 height 36
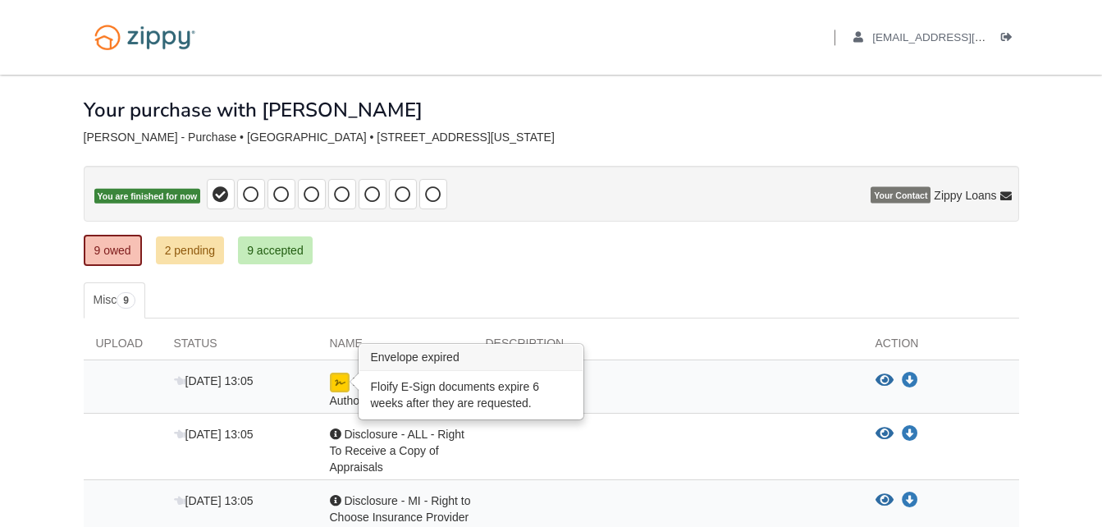
click at [332, 382] on img at bounding box center [340, 383] width 20 height 20
drag, startPoint x: 332, startPoint y: 382, endPoint x: 332, endPoint y: 391, distance: 9.0
click at [336, 385] on img at bounding box center [340, 383] width 20 height 20
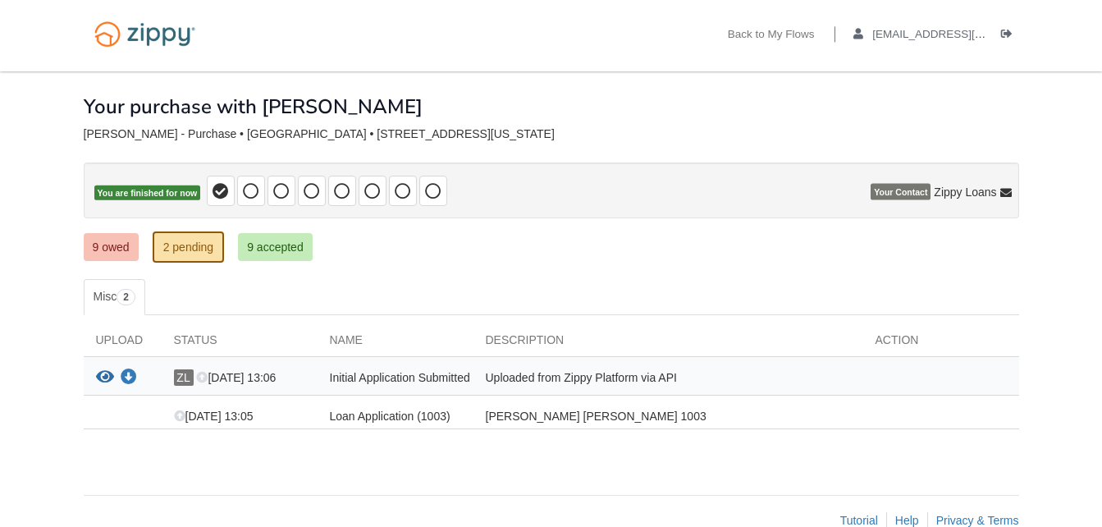
scroll to position [3, 0]
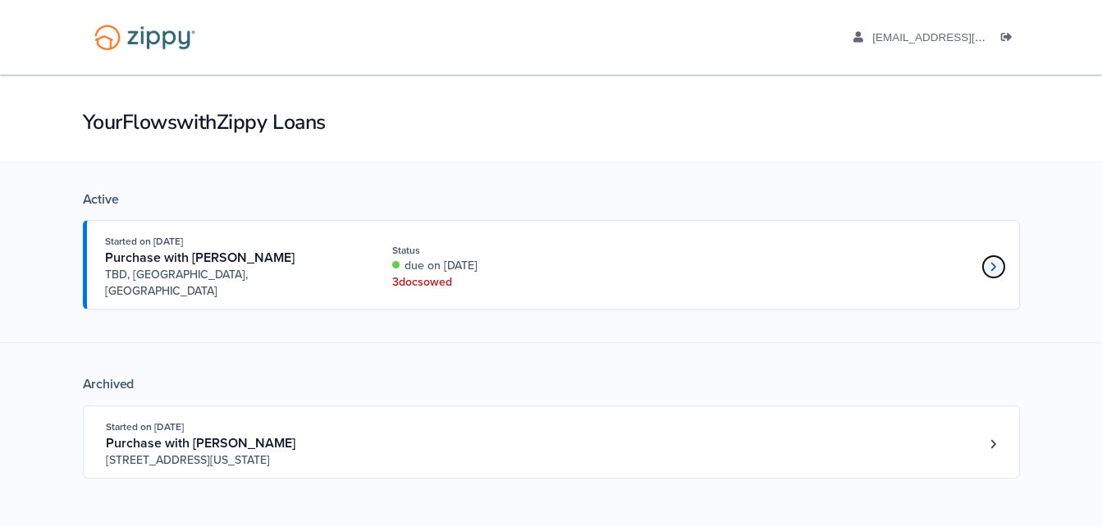
click at [986, 254] on link "Loan number 4273414" at bounding box center [993, 266] width 25 height 25
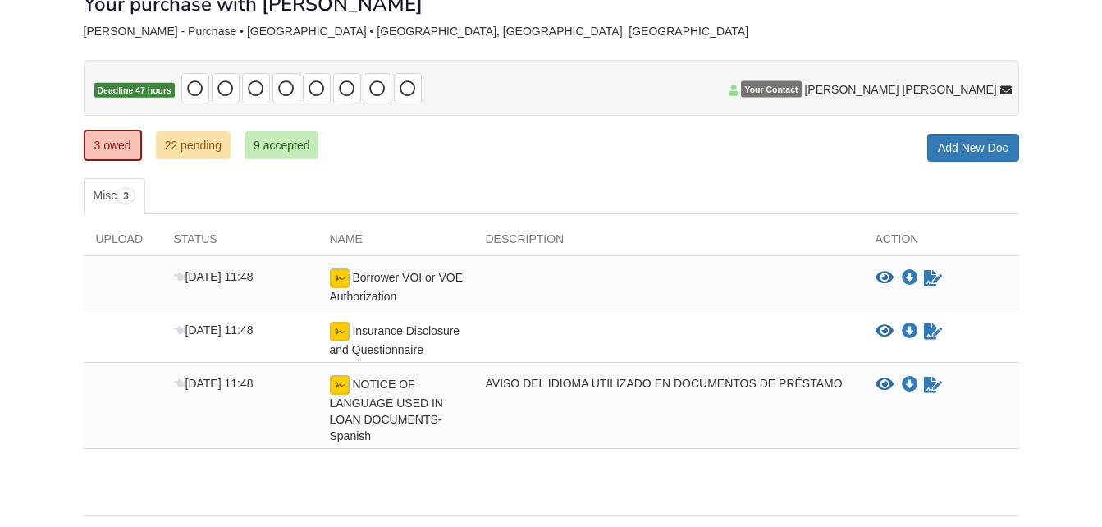
scroll to position [97, 0]
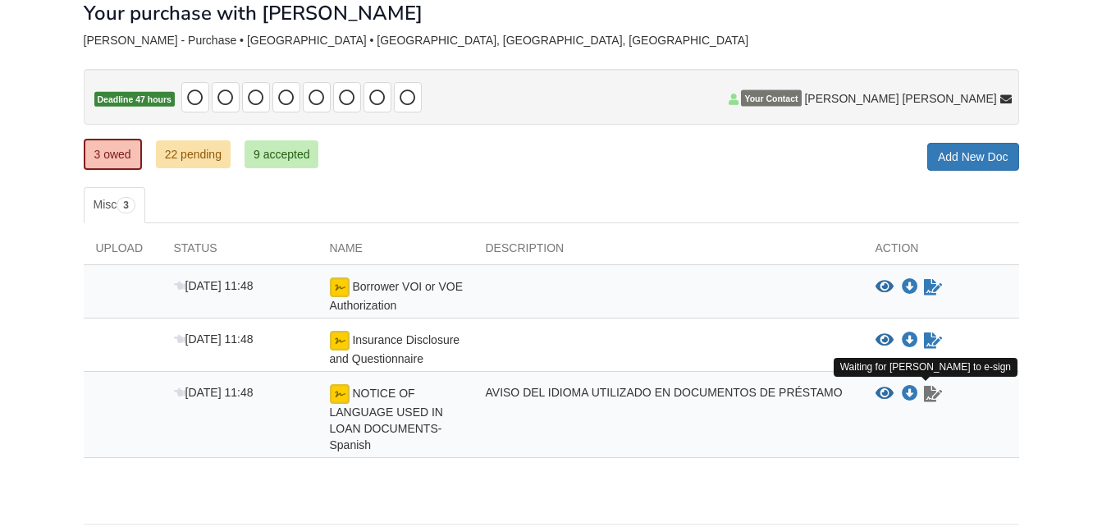
click at [933, 389] on icon "Waiting for your co-borrower to e-sign" at bounding box center [933, 394] width 18 height 16
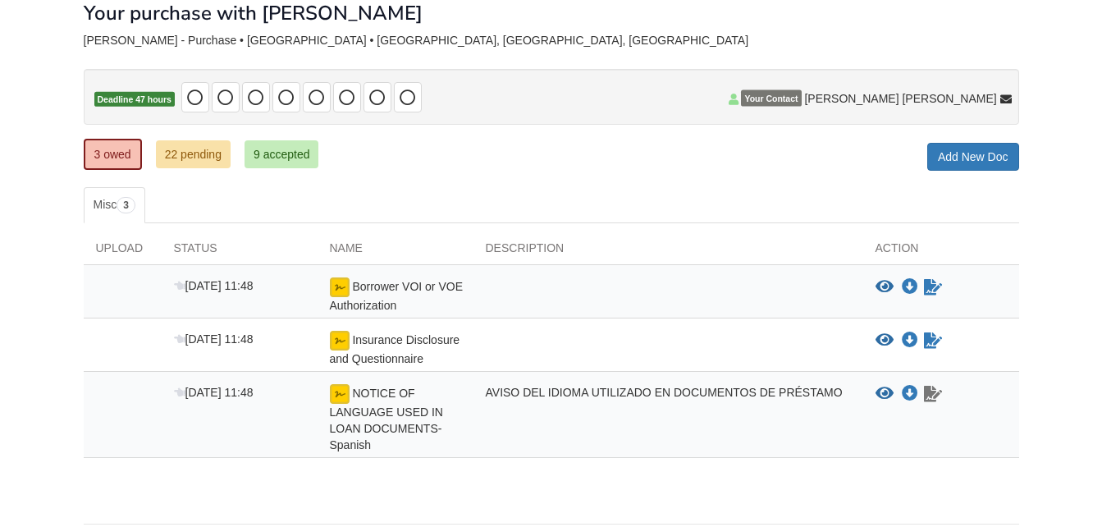
click at [933, 389] on icon "Waiting for your co-borrower to e-sign" at bounding box center [933, 394] width 18 height 16
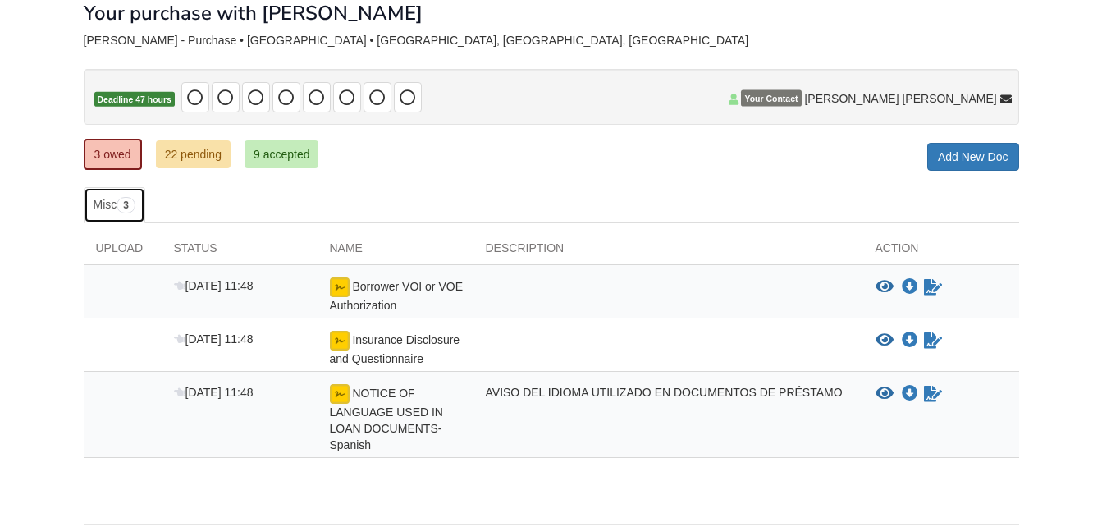
click at [128, 203] on span "3" at bounding box center [126, 205] width 19 height 16
click at [117, 251] on div "Upload" at bounding box center [123, 252] width 78 height 25
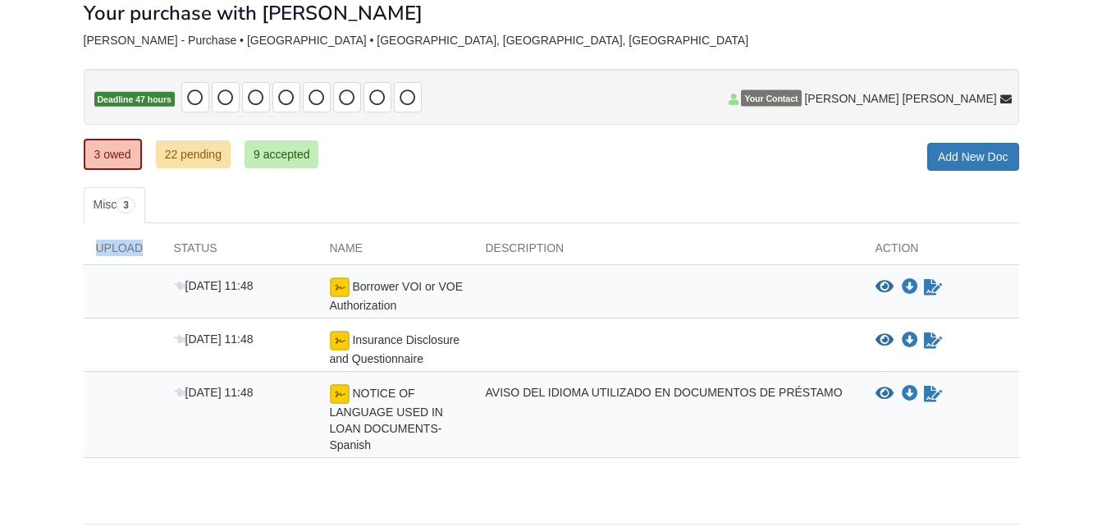
click at [117, 251] on div "Upload" at bounding box center [123, 252] width 78 height 25
drag, startPoint x: 117, startPoint y: 251, endPoint x: 208, endPoint y: 245, distance: 91.3
click at [208, 245] on div "Status" at bounding box center [240, 252] width 156 height 25
drag, startPoint x: 208, startPoint y: 245, endPoint x: 354, endPoint y: 249, distance: 146.1
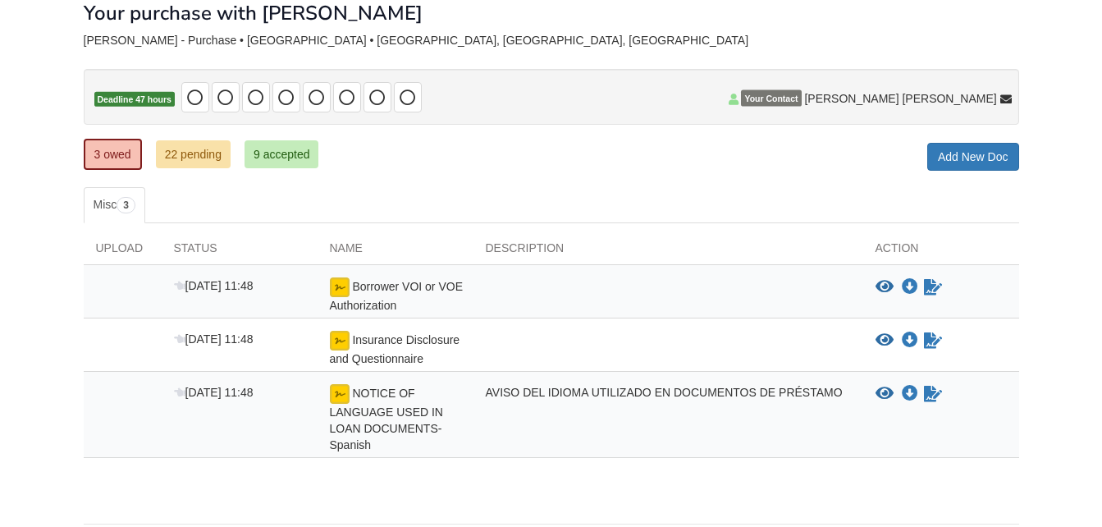
click at [354, 249] on div "Name" at bounding box center [396, 252] width 156 height 25
drag, startPoint x: 354, startPoint y: 249, endPoint x: 517, endPoint y: 245, distance: 162.5
click at [517, 245] on div "Description" at bounding box center [668, 252] width 390 height 25
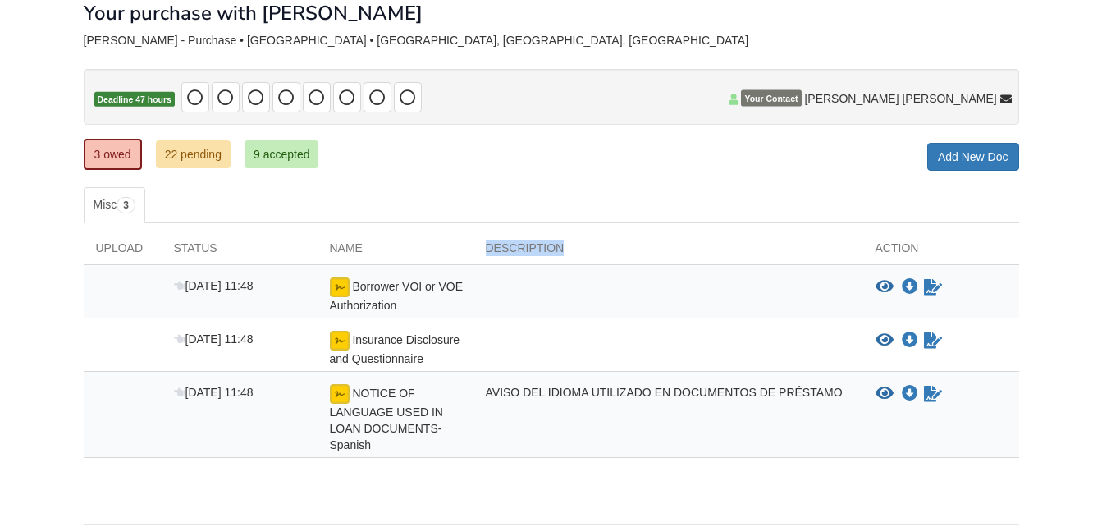
drag, startPoint x: 517, startPoint y: 245, endPoint x: 665, endPoint y: 245, distance: 147.7
click at [665, 245] on div "Description" at bounding box center [668, 252] width 390 height 25
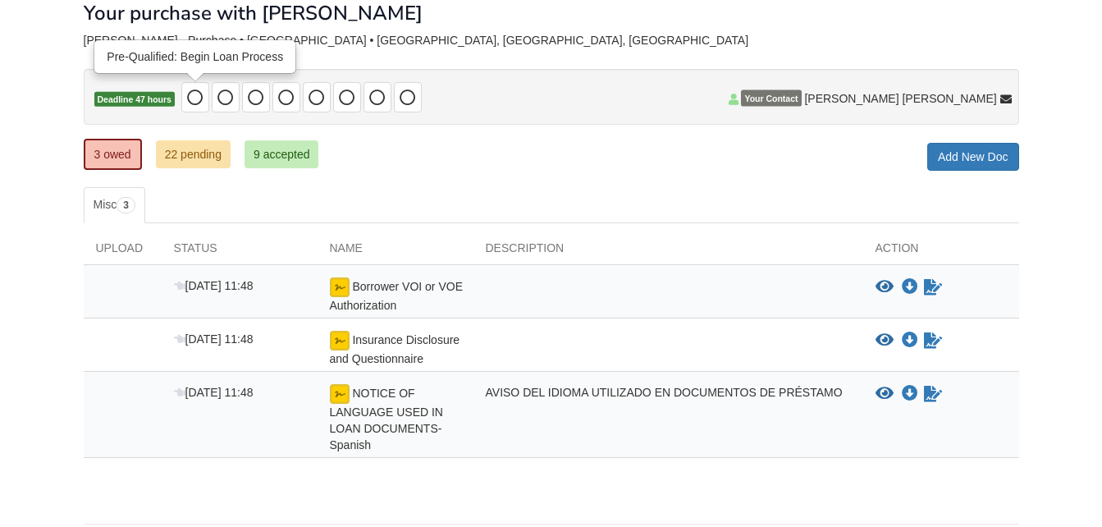
click at [201, 99] on icon at bounding box center [195, 97] width 16 height 16
click at [232, 93] on icon at bounding box center [225, 97] width 16 height 16
click at [195, 94] on icon at bounding box center [195, 97] width 16 height 16
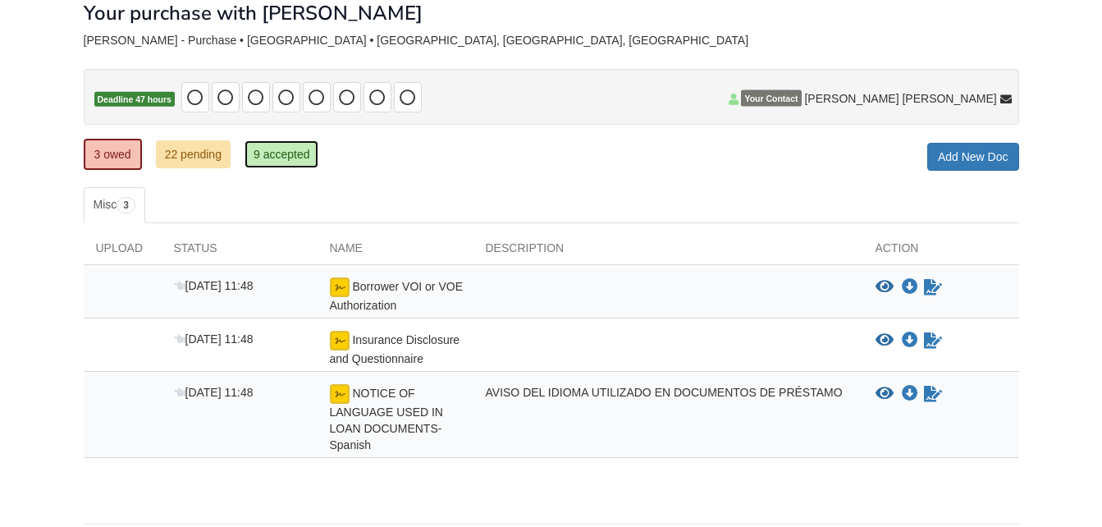
click at [272, 157] on link "9 accepted" at bounding box center [282, 154] width 75 height 28
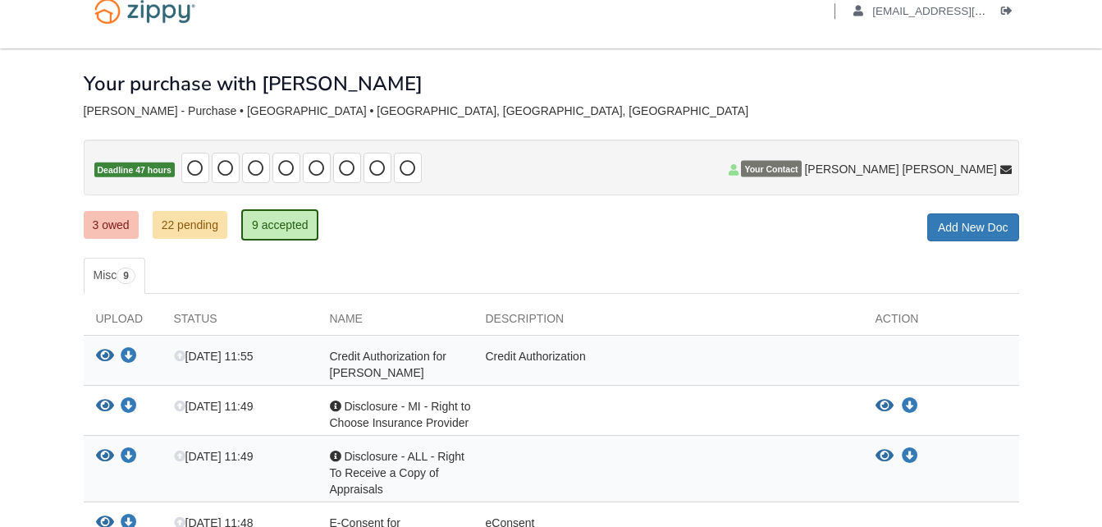
scroll to position [8, 0]
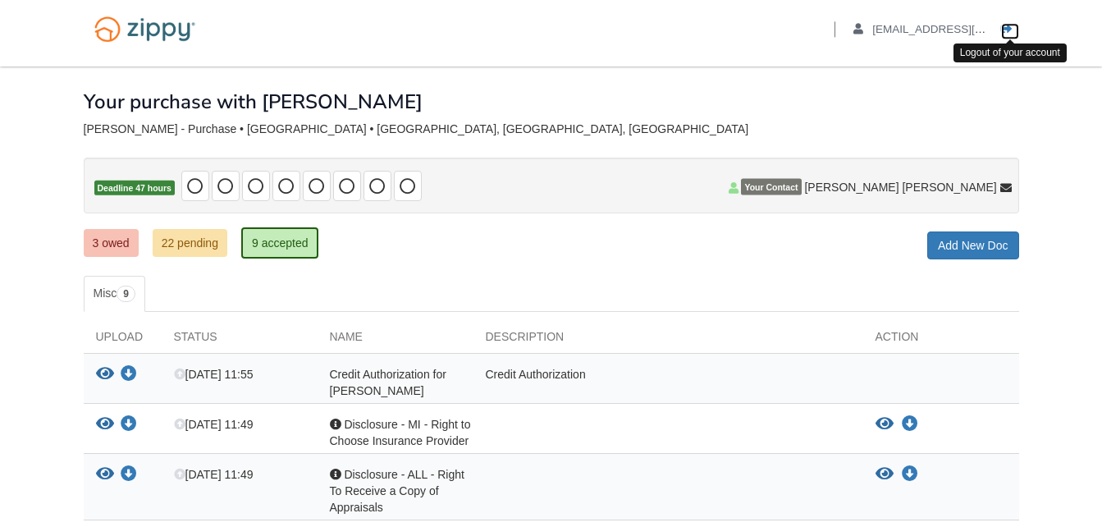
click at [1008, 30] on icon "Log out" at bounding box center [1006, 29] width 11 height 11
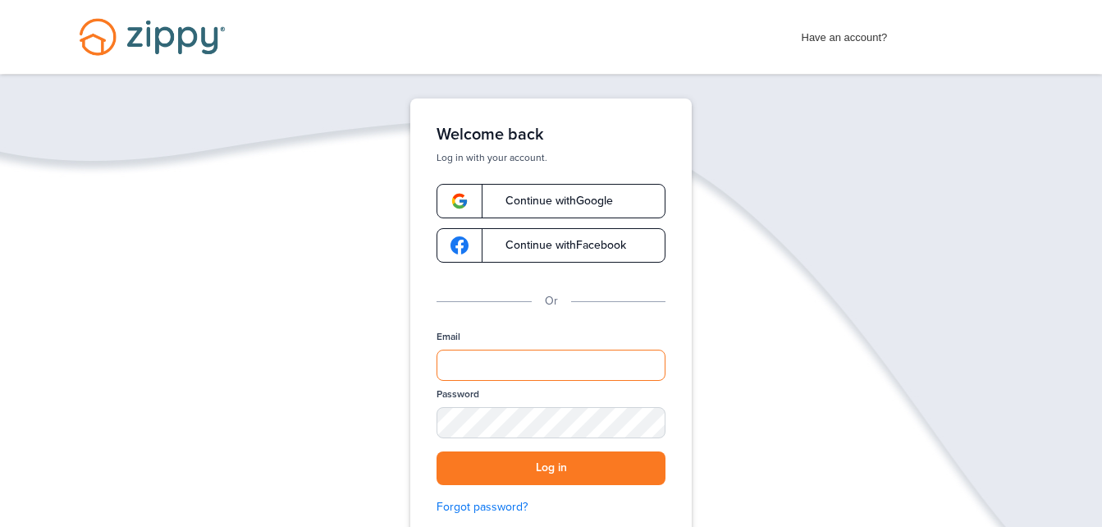
click at [523, 356] on input "Email" at bounding box center [551, 365] width 229 height 31
click at [513, 370] on input "Email" at bounding box center [551, 365] width 229 height 31
type input "**********"
click at [658, 420] on div "SHOW" at bounding box center [645, 424] width 36 height 16
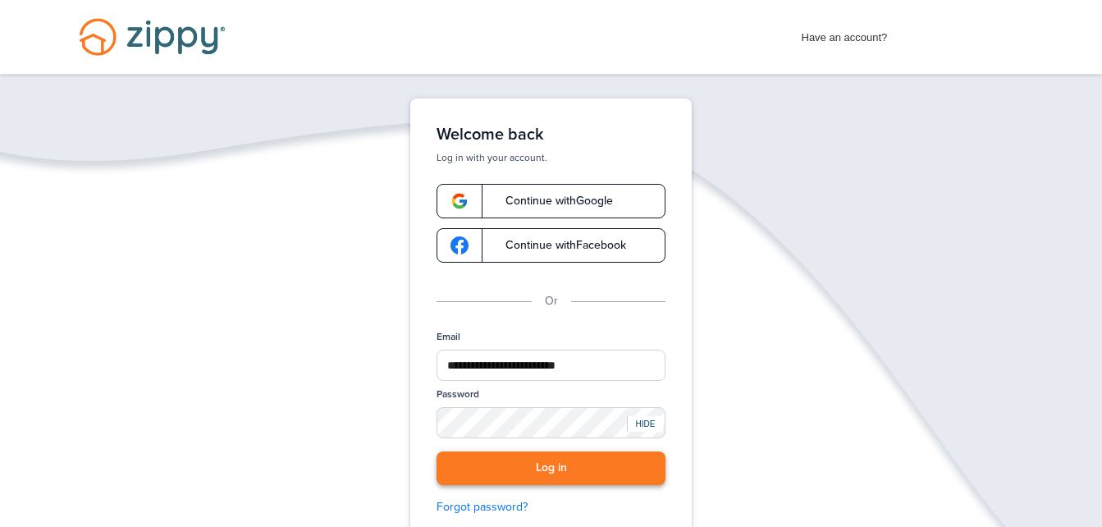
click at [599, 464] on button "Log in" at bounding box center [551, 468] width 229 height 34
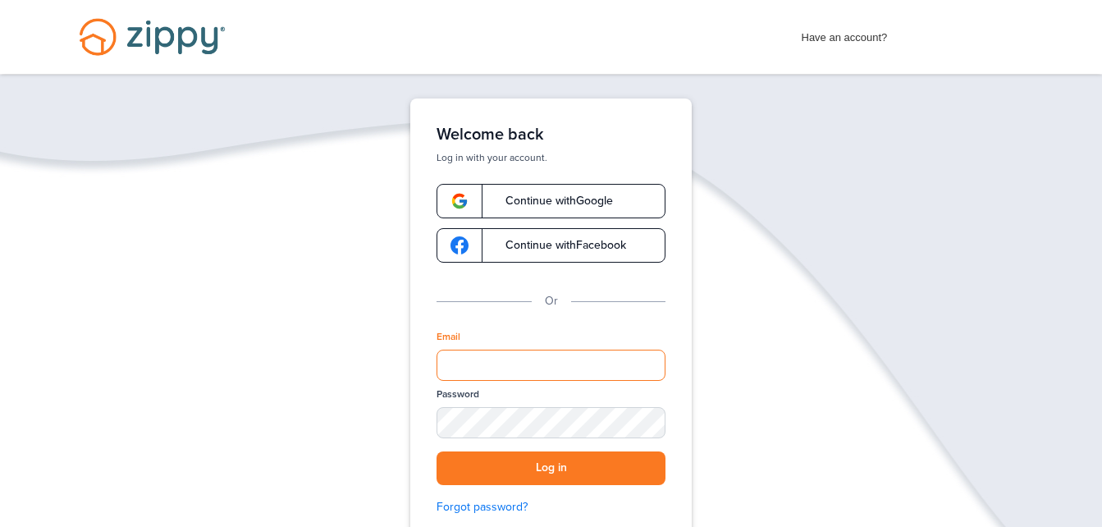
click at [522, 363] on input "Email" at bounding box center [551, 365] width 229 height 31
type input "**********"
click at [651, 418] on div "SHOW" at bounding box center [645, 424] width 36 height 16
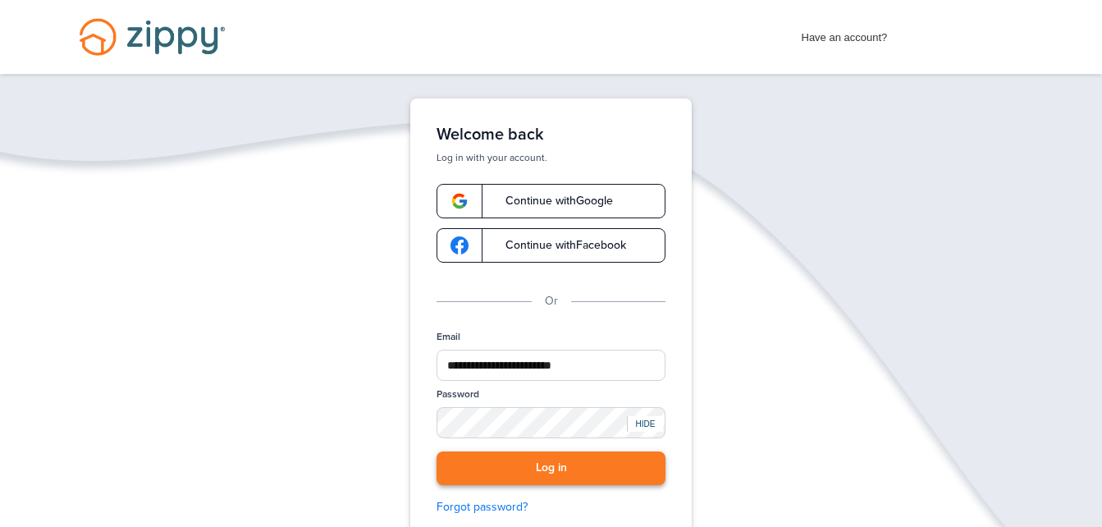
click at [576, 469] on button "Log in" at bounding box center [551, 468] width 229 height 34
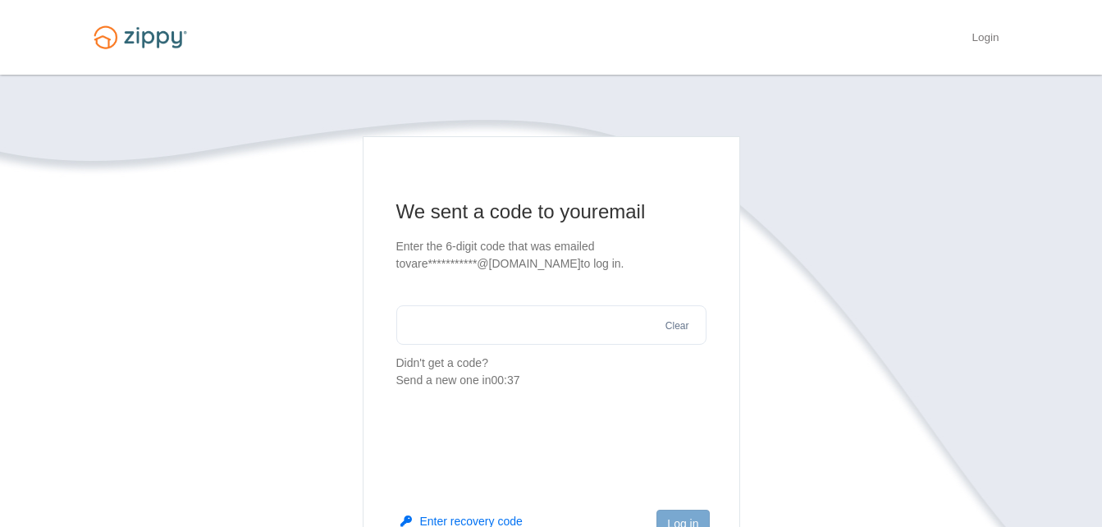
click at [552, 322] on input "text" at bounding box center [551, 324] width 310 height 39
type input "******"
click at [678, 514] on button "Log in" at bounding box center [682, 524] width 53 height 28
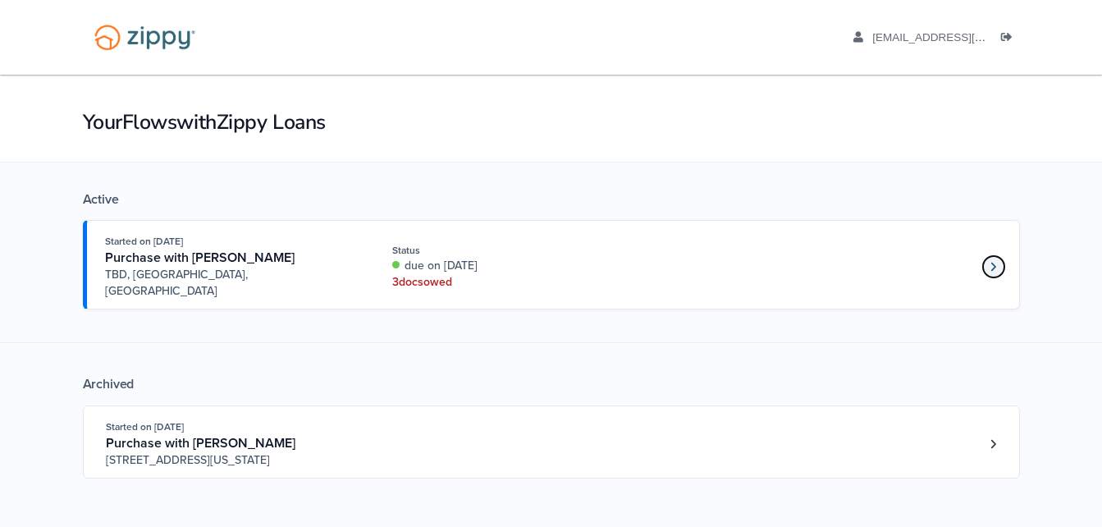
click at [990, 254] on link "Loan number 4273414" at bounding box center [993, 266] width 25 height 25
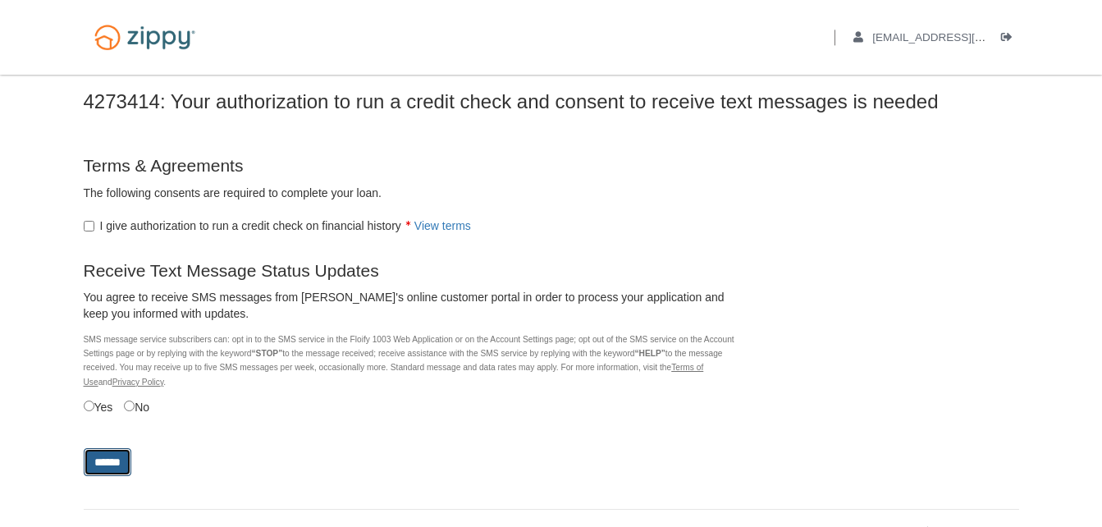
click at [111, 457] on input "******" at bounding box center [108, 462] width 48 height 28
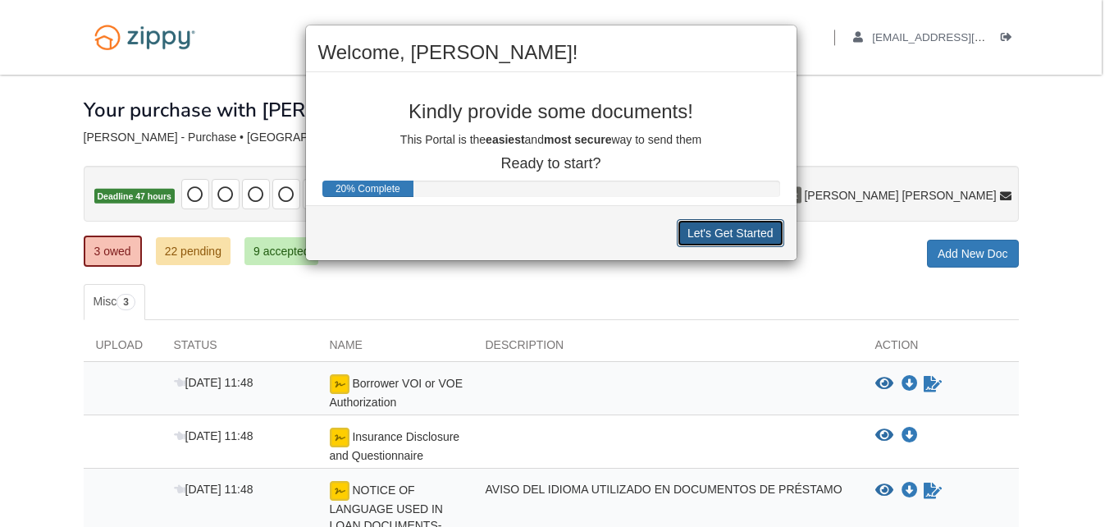
click at [717, 235] on button "Let's Get Started" at bounding box center [730, 233] width 107 height 28
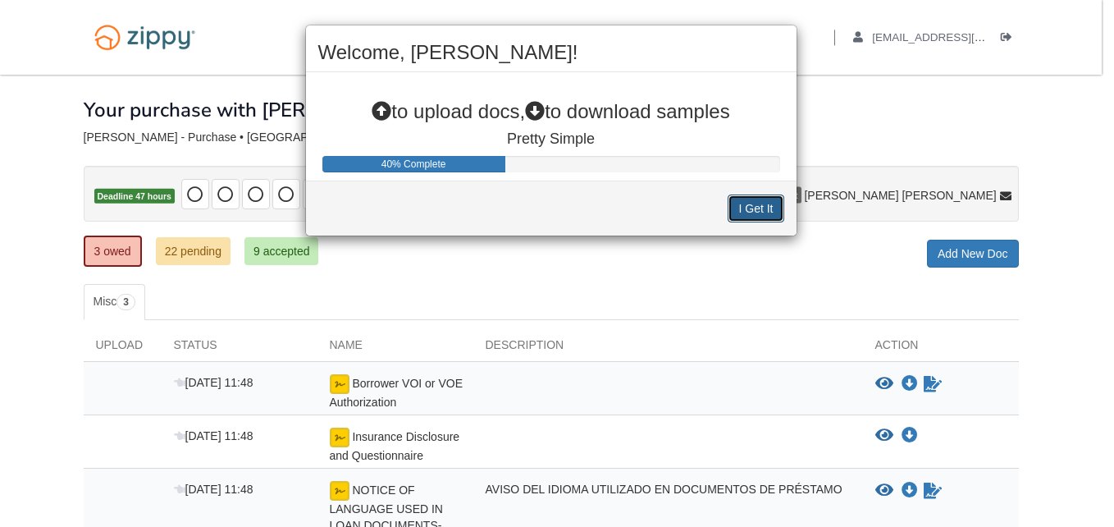
click at [761, 203] on button "I Get It" at bounding box center [756, 208] width 56 height 28
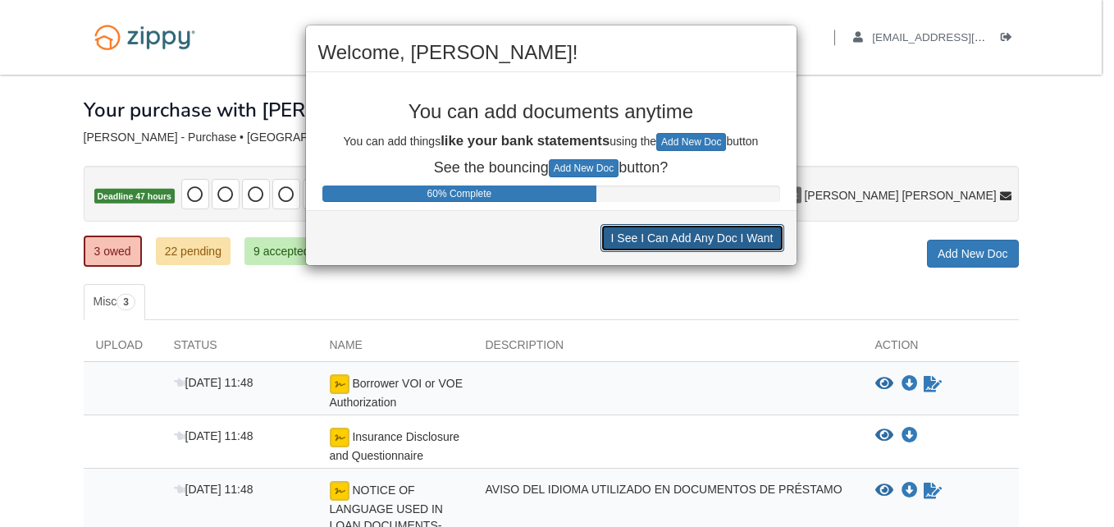
click at [731, 237] on button "I See I Can Add Any Doc I Want" at bounding box center [693, 238] width 184 height 28
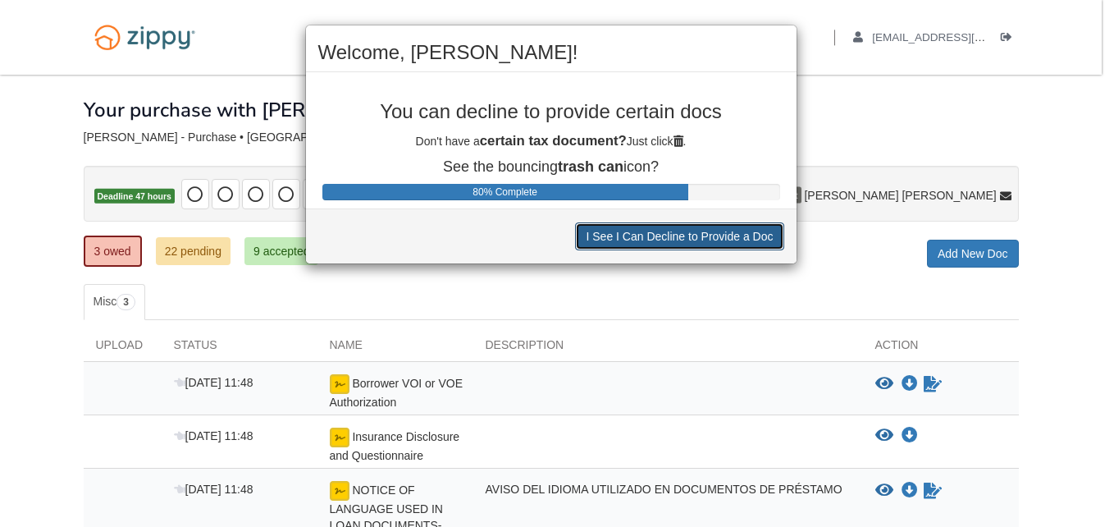
click at [731, 237] on button "I See I Can Decline to Provide a Doc" at bounding box center [679, 236] width 208 height 28
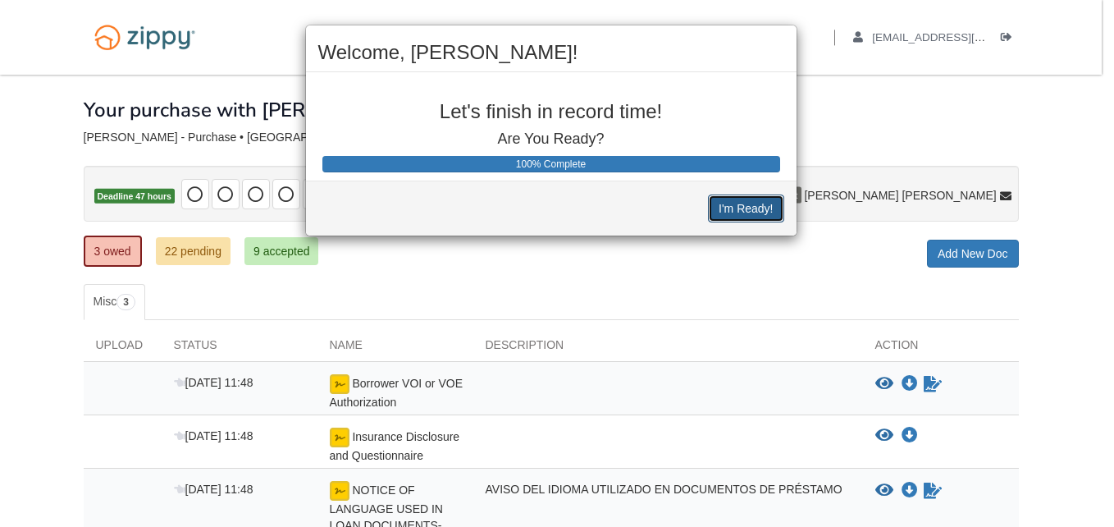
click at [750, 206] on button "I'm Ready!" at bounding box center [745, 208] width 75 height 28
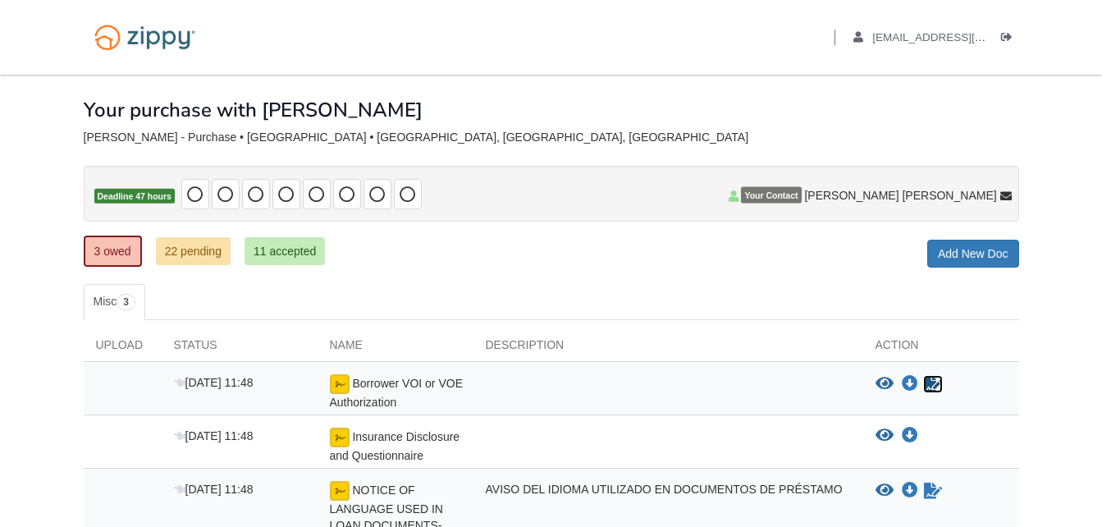
drag, startPoint x: 0, startPoint y: 0, endPoint x: 931, endPoint y: 378, distance: 1005.2
click at [931, 378] on icon "Sign Form" at bounding box center [933, 384] width 18 height 16
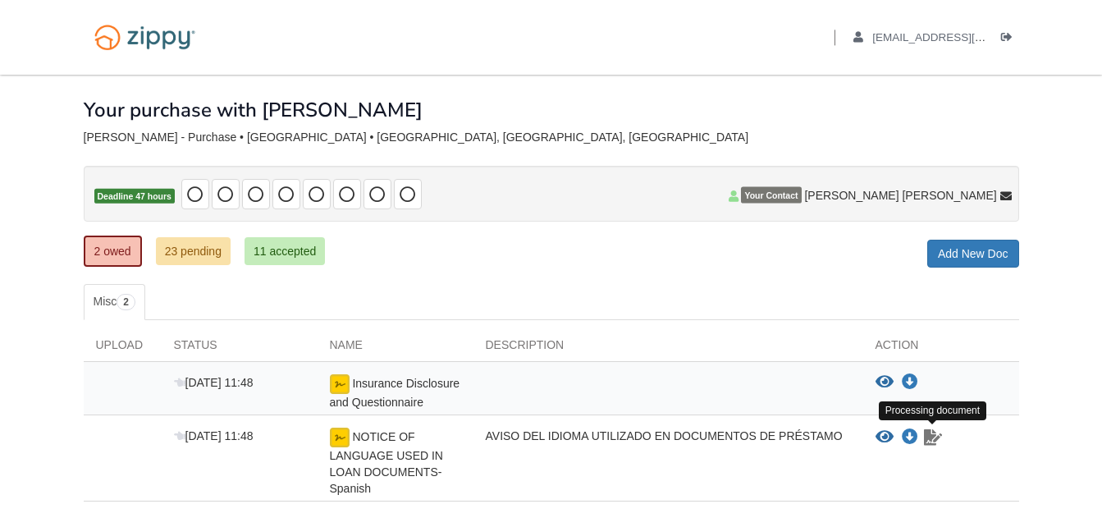
click at [935, 438] on icon "Waiting for your co-borrower to e-sign" at bounding box center [933, 437] width 18 height 16
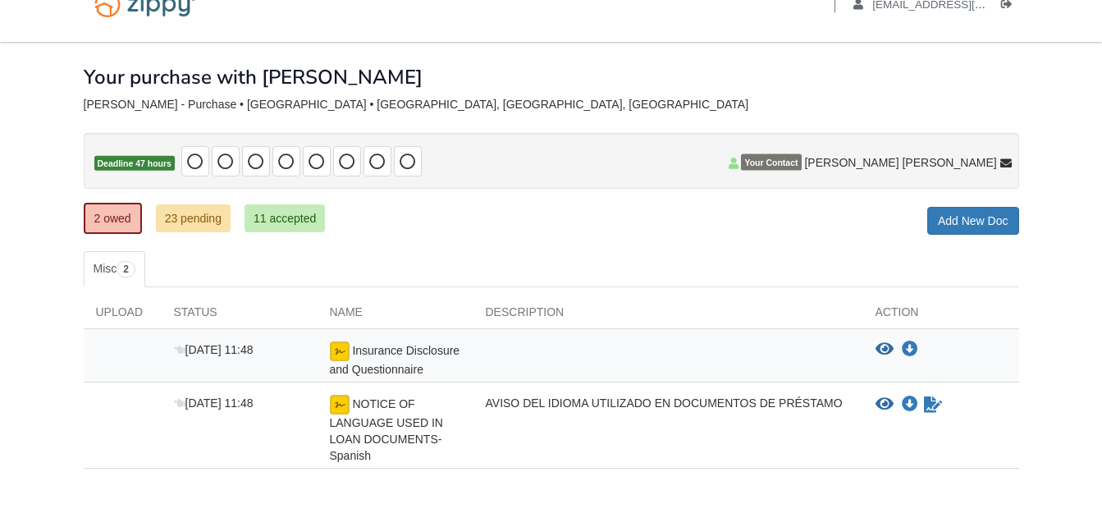
scroll to position [106, 0]
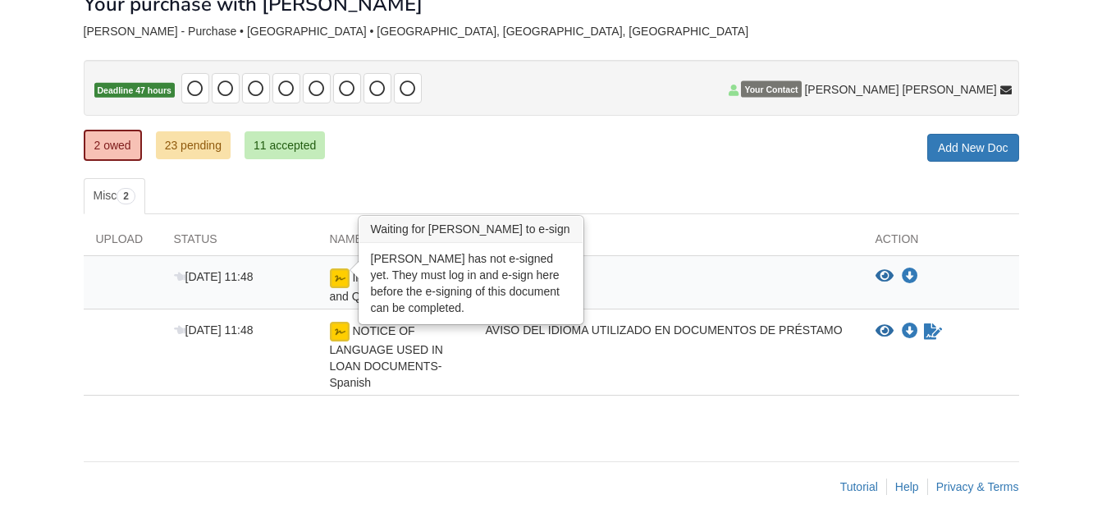
click at [339, 272] on img at bounding box center [340, 278] width 20 height 20
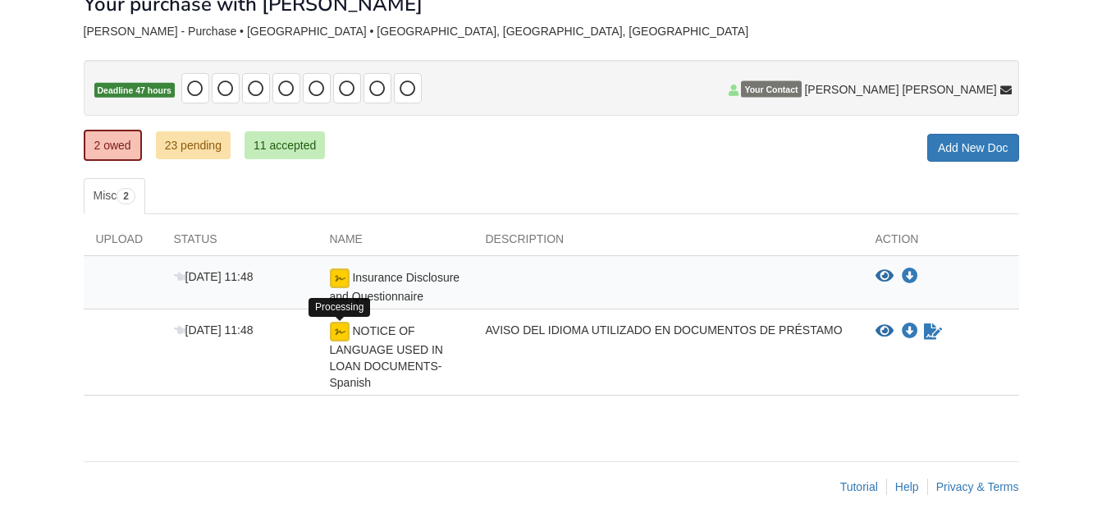
click at [341, 327] on img at bounding box center [340, 332] width 20 height 20
click at [932, 336] on icon "Waiting for your co-borrower to e-sign" at bounding box center [933, 331] width 18 height 16
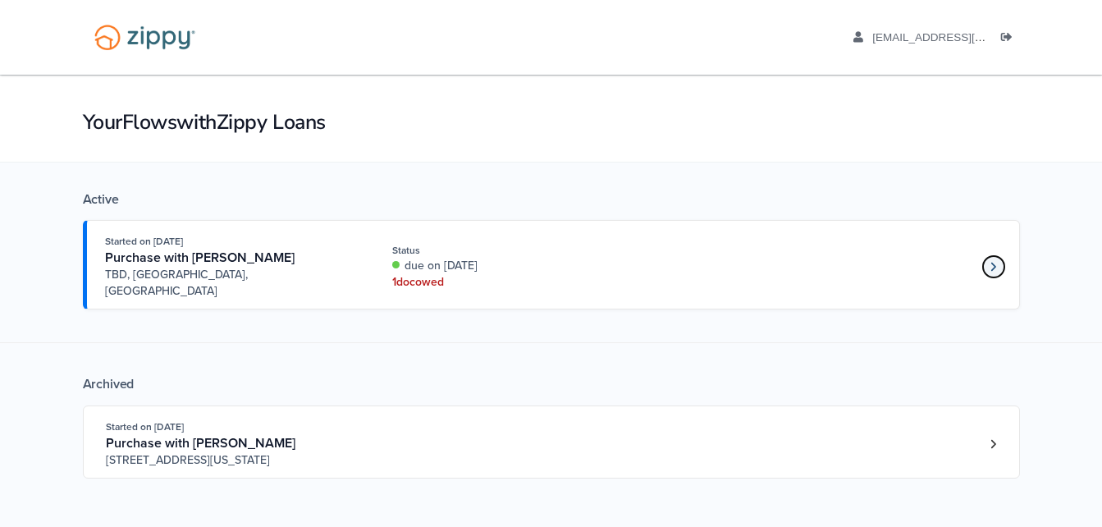
click at [996, 254] on link "Loan number 4273414" at bounding box center [993, 266] width 25 height 25
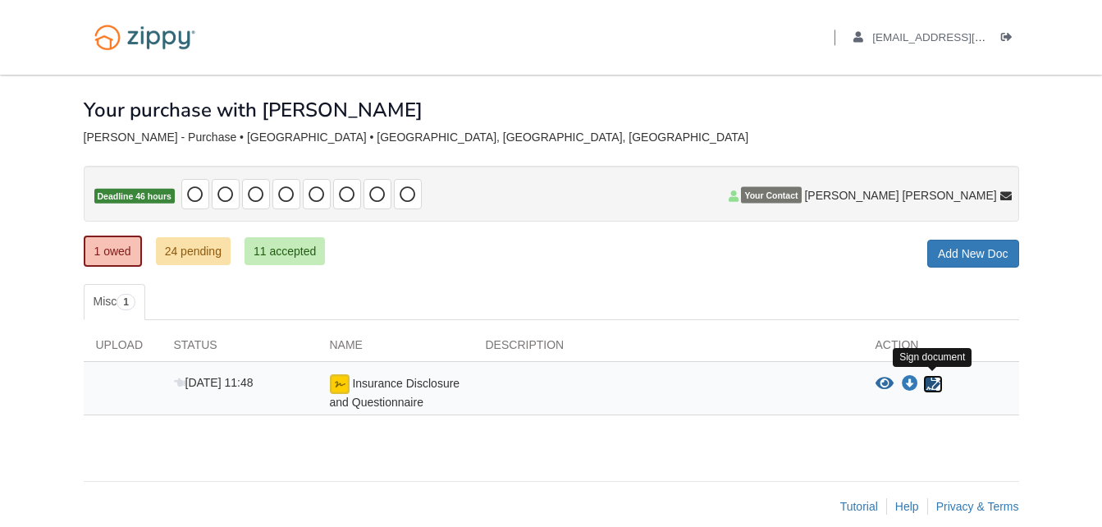
click at [932, 381] on icon "Sign Form" at bounding box center [933, 384] width 18 height 16
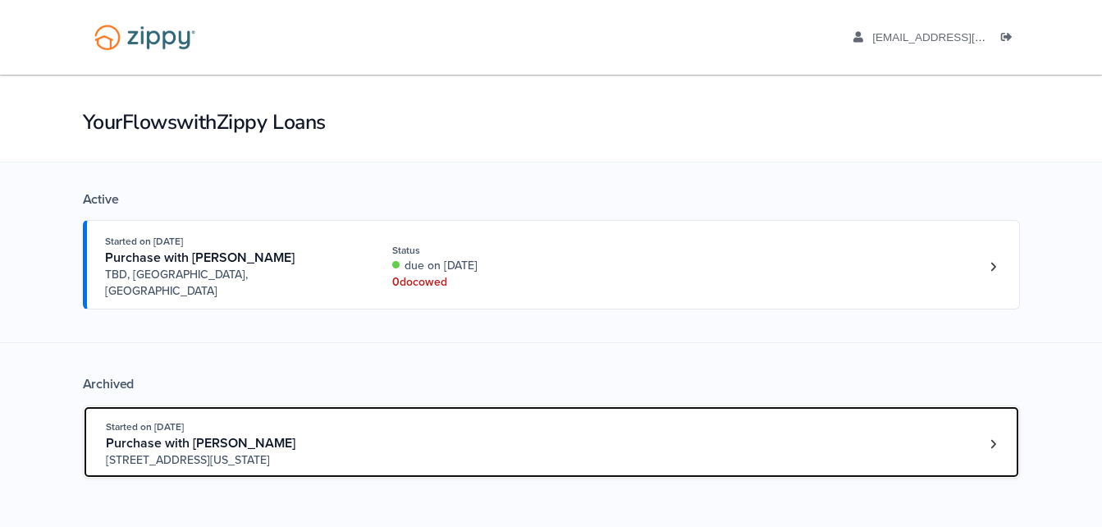
click at [463, 419] on div "Started on Oct. 12th, 2024 Purchase with Miguel Varela 51300 Michigan Avenue, B…" at bounding box center [543, 443] width 875 height 50
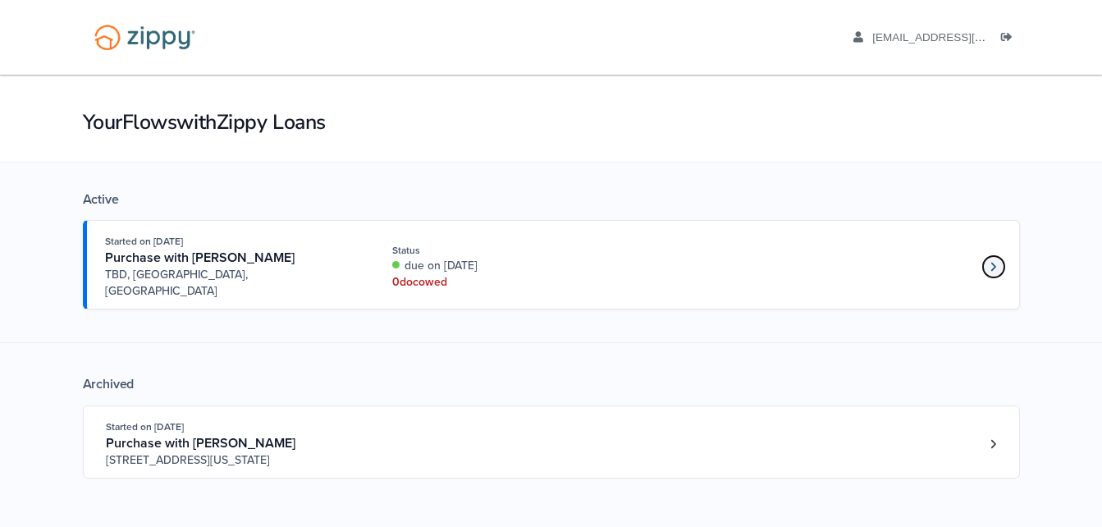
click at [996, 256] on link "Loan number 4273414" at bounding box center [993, 266] width 25 height 25
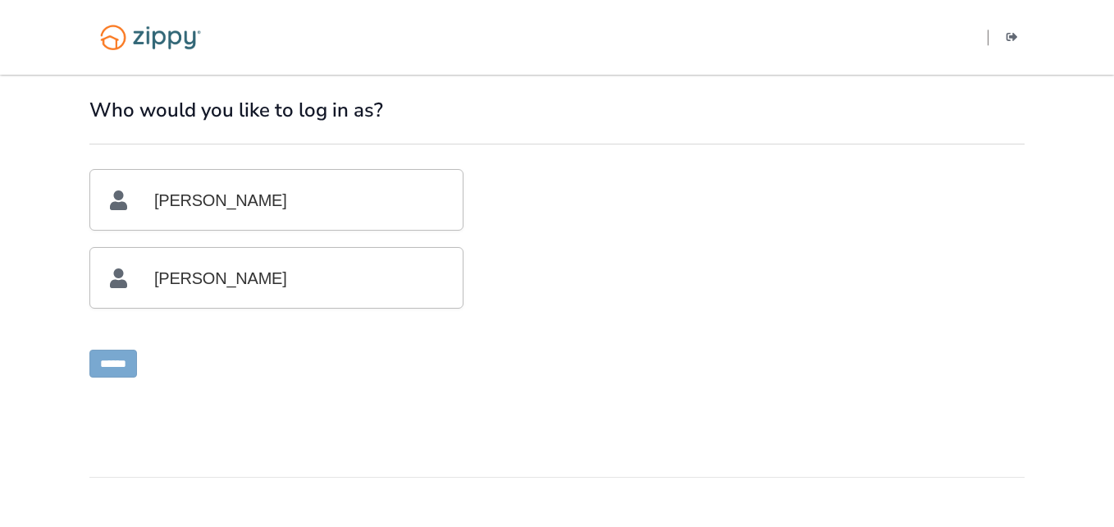
click at [222, 193] on p "Yisneidi Figueroa" at bounding box center [276, 200] width 333 height 60
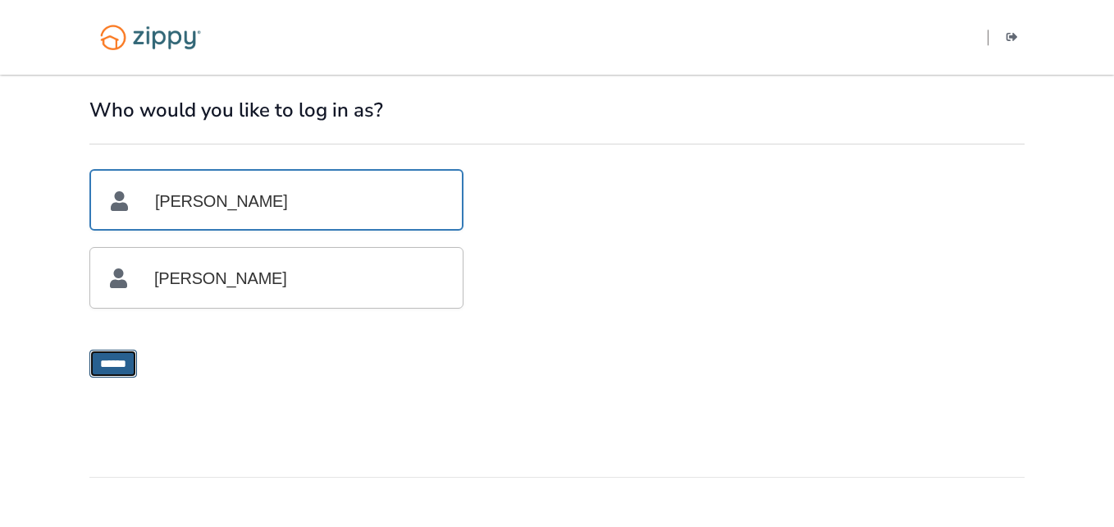
click at [118, 355] on input "******" at bounding box center [113, 364] width 48 height 28
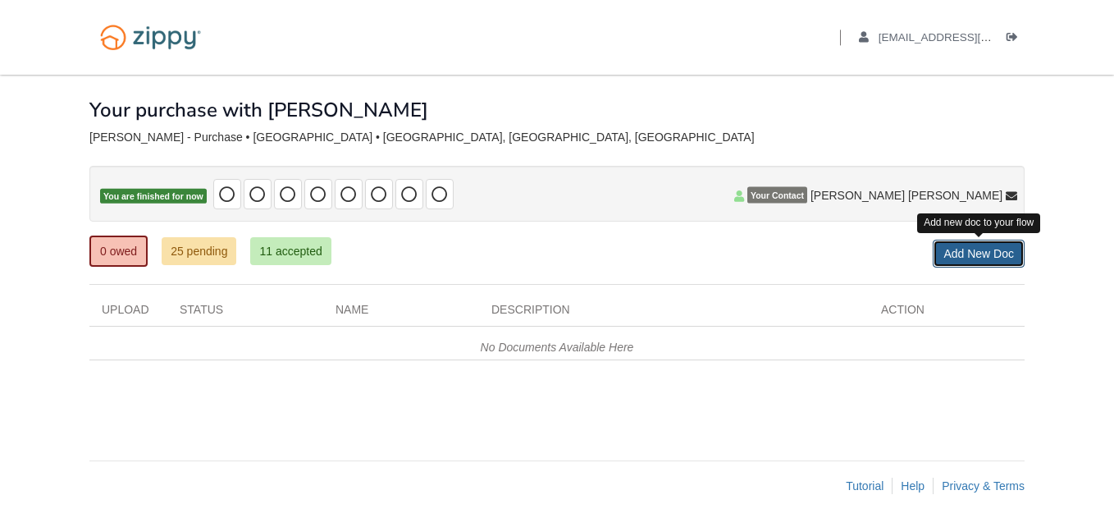
click at [982, 248] on link "Add New Doc" at bounding box center [979, 254] width 92 height 28
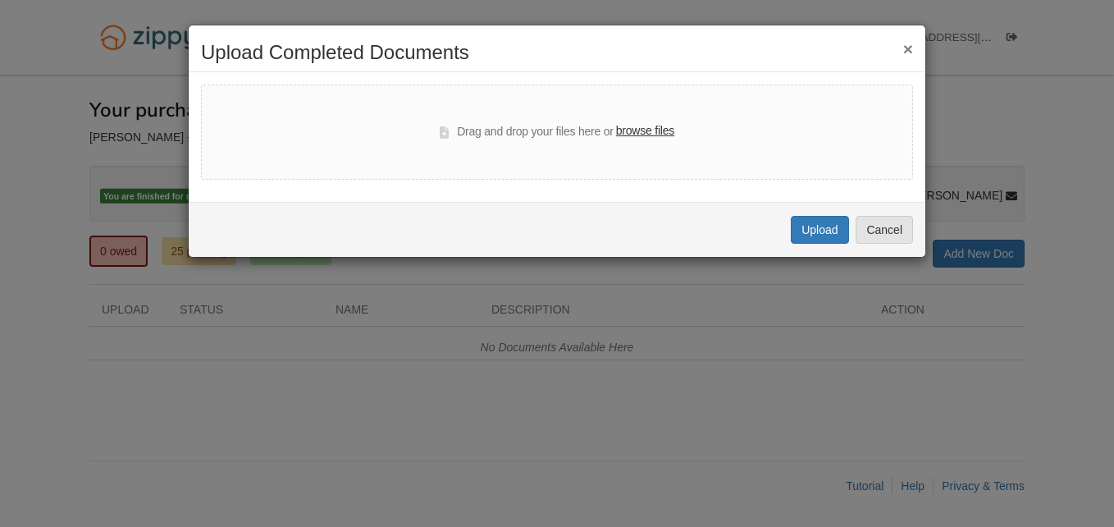
drag, startPoint x: 809, startPoint y: 226, endPoint x: 751, endPoint y: 145, distance: 100.0
click at [751, 145] on div "Drag and drop your files here or browse files" at bounding box center [557, 132] width 712 height 95
click at [646, 129] on label "browse files" at bounding box center [645, 131] width 58 height 18
click at [0, 0] on input "browse files" at bounding box center [0, 0] width 0 height 0
click at [821, 231] on button "Upload" at bounding box center [819, 230] width 57 height 28
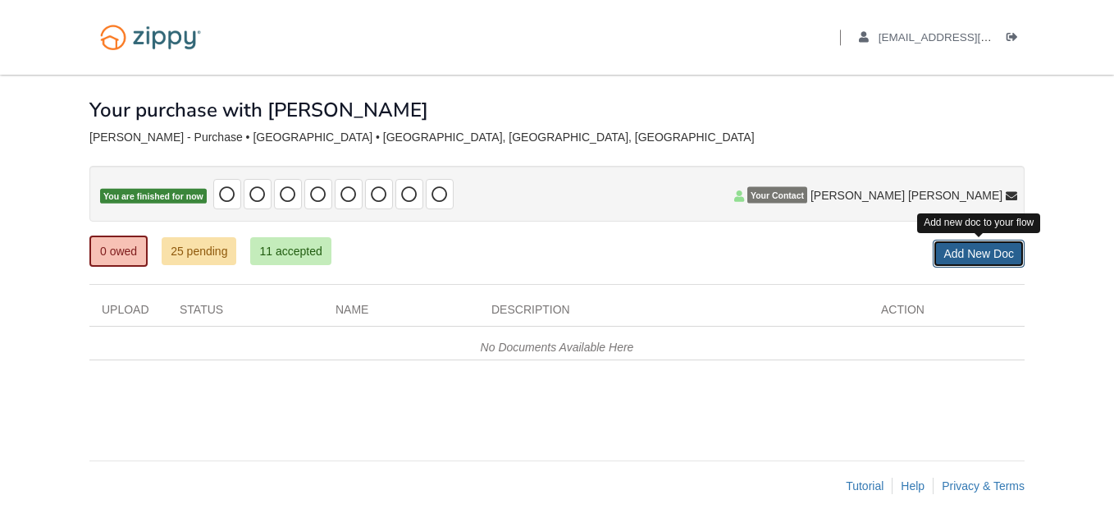
click at [971, 249] on link "Add New Doc" at bounding box center [979, 254] width 92 height 28
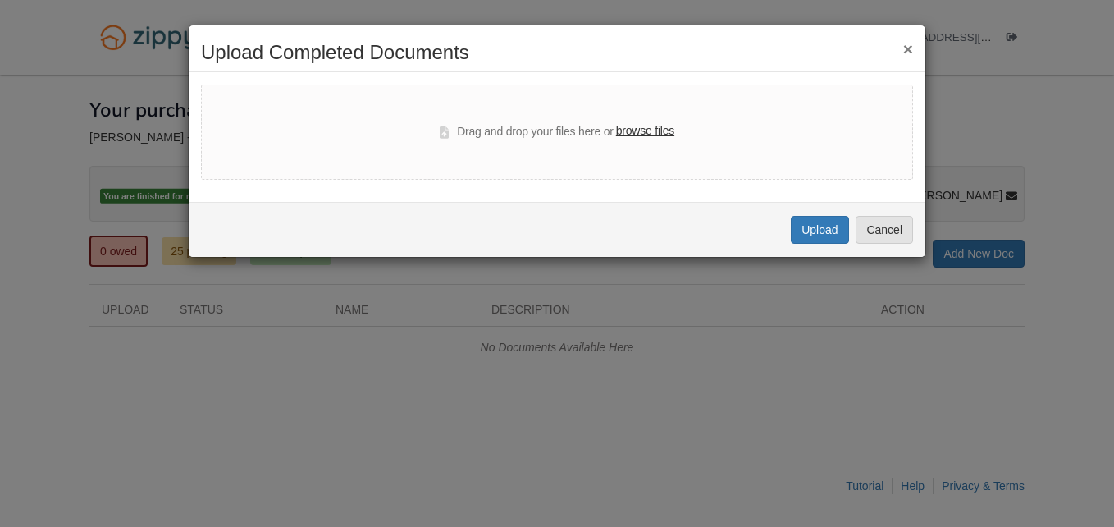
click at [642, 126] on label "browse files" at bounding box center [645, 131] width 58 height 18
click at [0, 0] on input "browse files" at bounding box center [0, 0] width 0 height 0
select select "****"
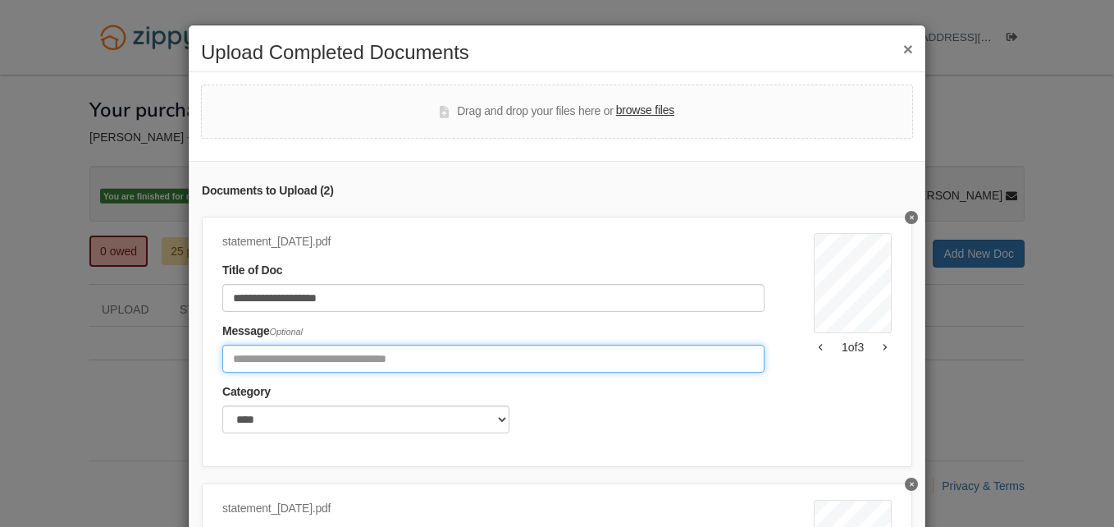
click at [428, 371] on input "Include any comments on this document" at bounding box center [493, 359] width 542 height 28
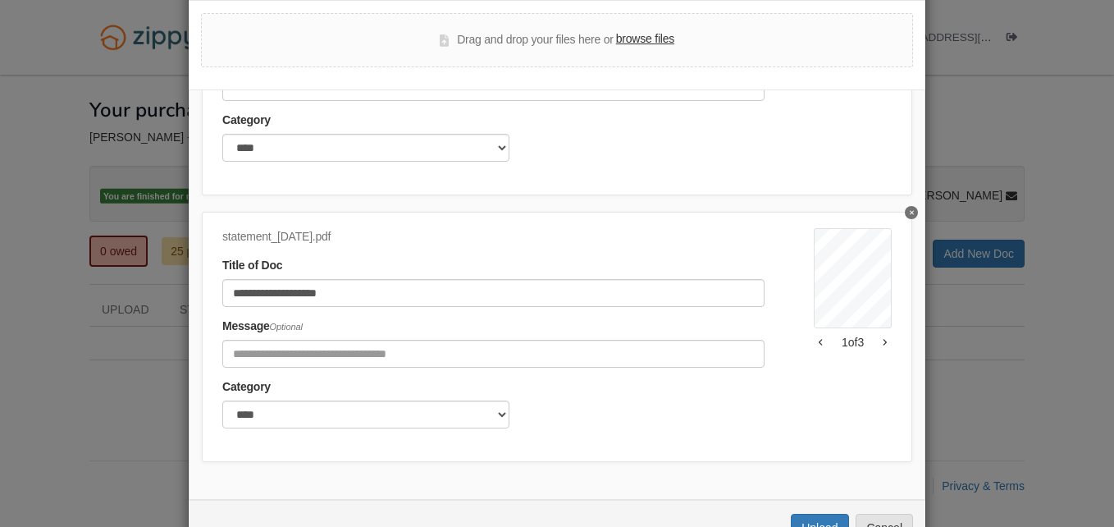
scroll to position [125, 0]
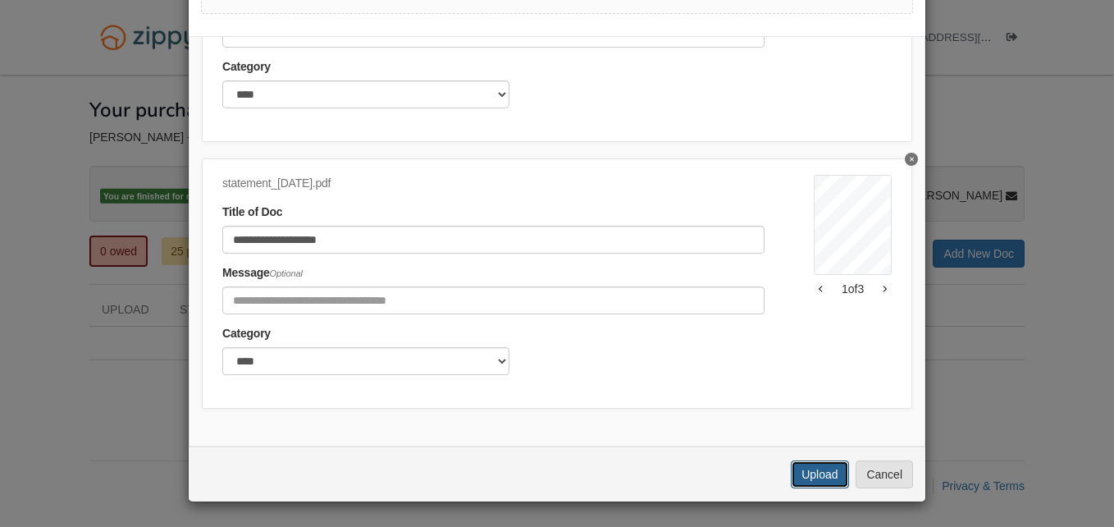
click at [816, 471] on button "Upload" at bounding box center [819, 474] width 57 height 28
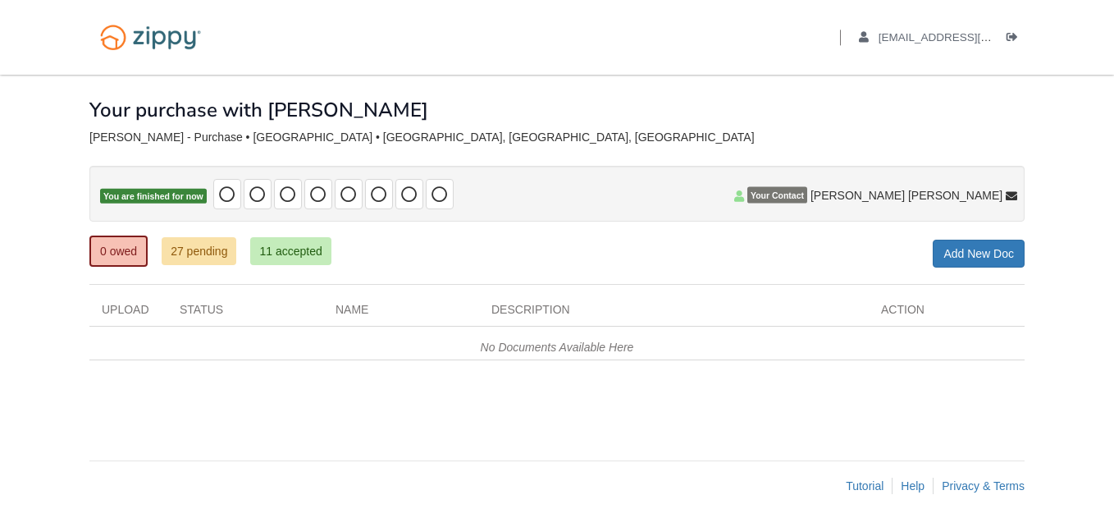
drag, startPoint x: 990, startPoint y: 250, endPoint x: 1089, endPoint y: 172, distance: 125.6
click at [1089, 172] on body "Back to My Flows yisneidifigueroa@gmail.com Logout" at bounding box center [557, 263] width 1114 height 527
click at [988, 249] on link "Add New Doc" at bounding box center [979, 254] width 92 height 28
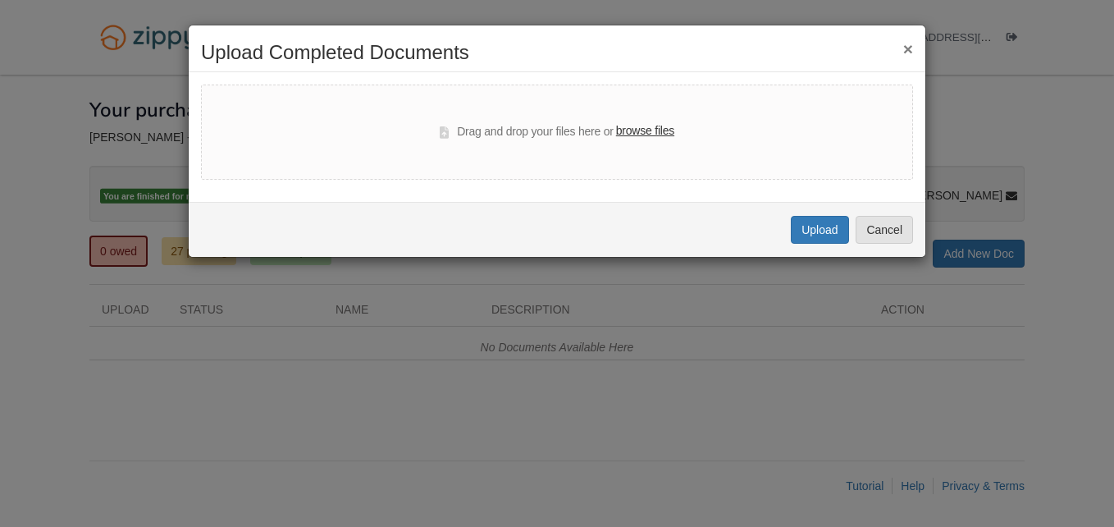
click at [642, 125] on label "browse files" at bounding box center [645, 131] width 58 height 18
click at [0, 0] on input "browse files" at bounding box center [0, 0] width 0 height 0
select select "****"
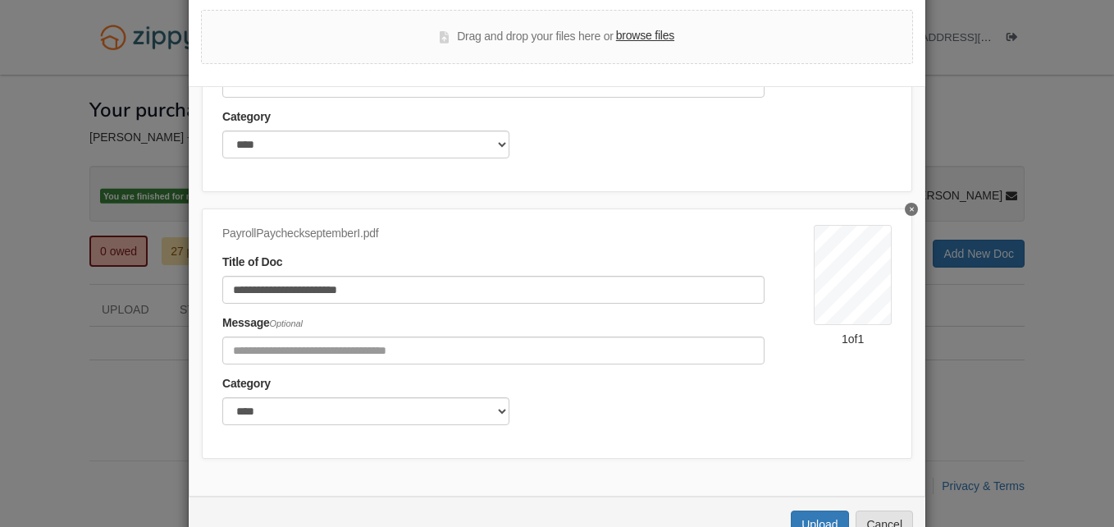
scroll to position [125, 0]
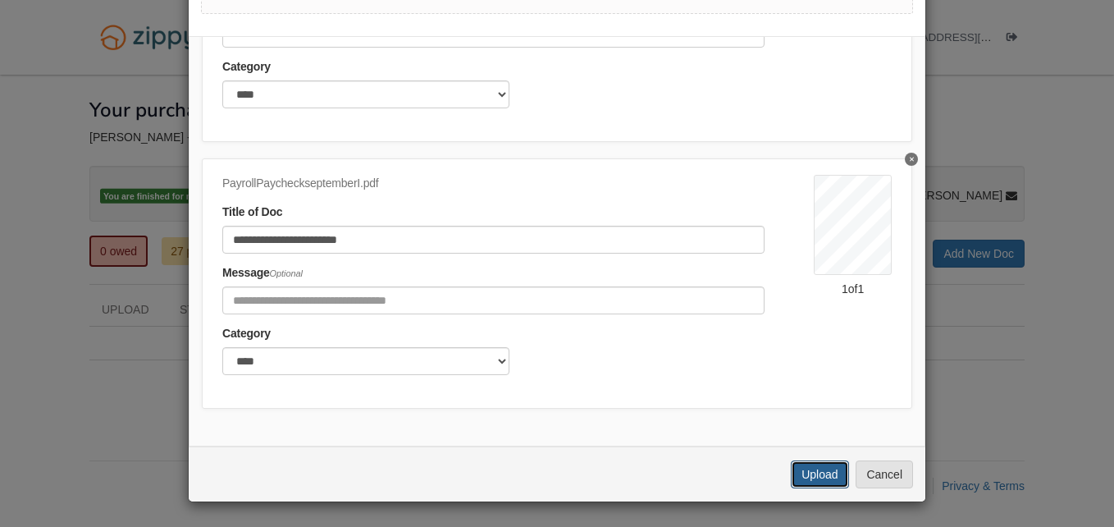
click at [813, 467] on button "Upload" at bounding box center [819, 474] width 57 height 28
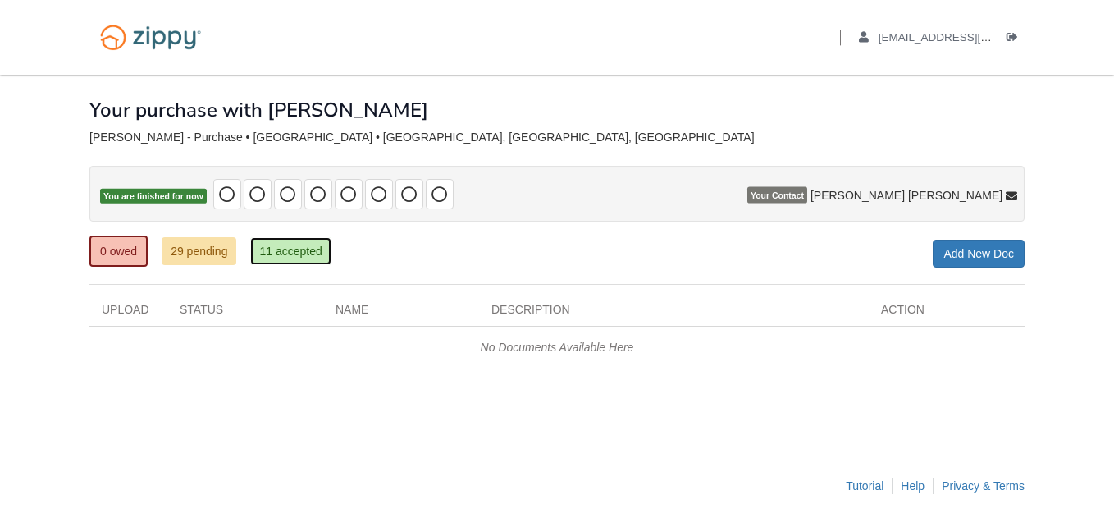
click at [300, 251] on link "11 accepted" at bounding box center [290, 251] width 80 height 28
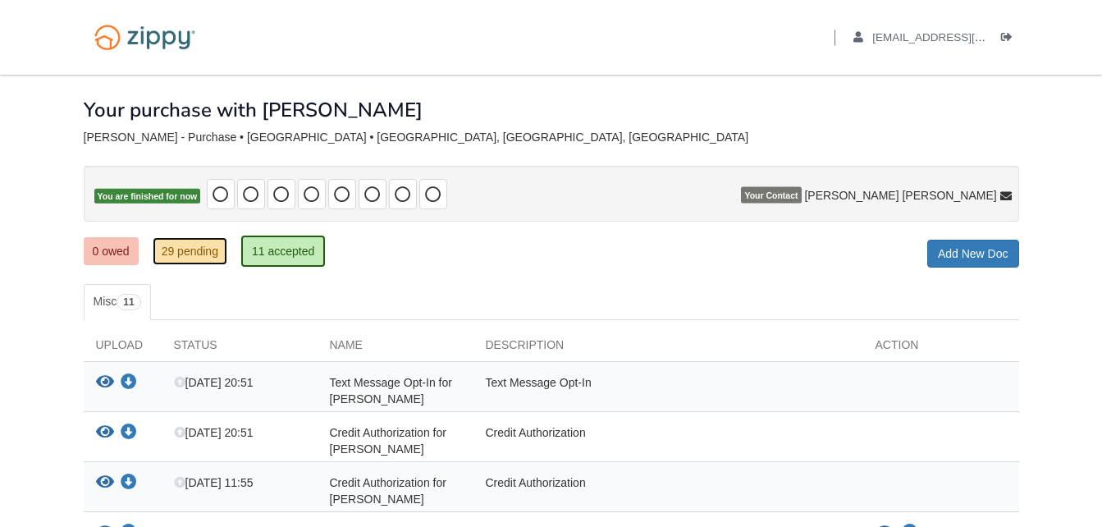
click at [192, 246] on link "29 pending" at bounding box center [190, 251] width 75 height 28
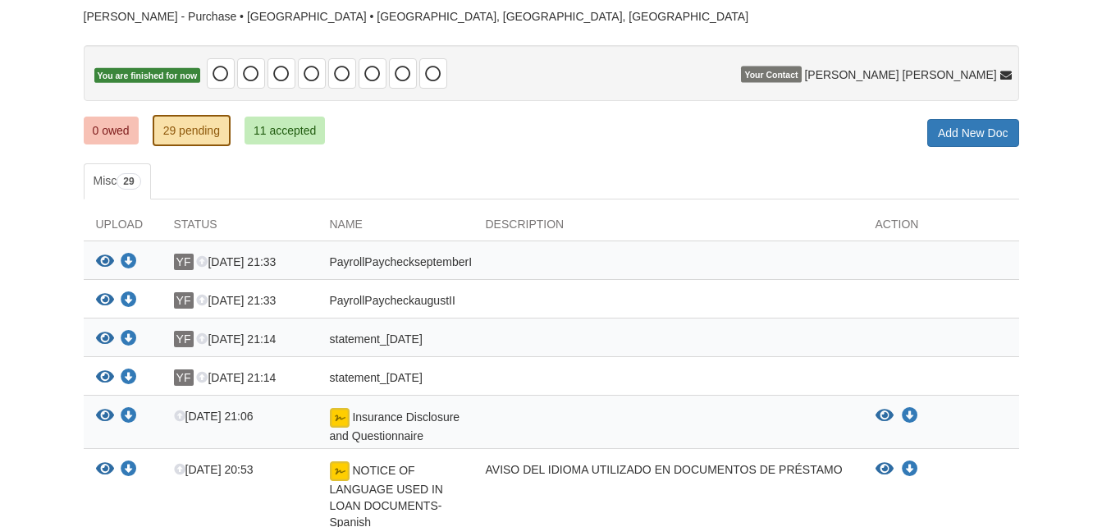
scroll to position [102, 0]
